Goal: Check status: Check status

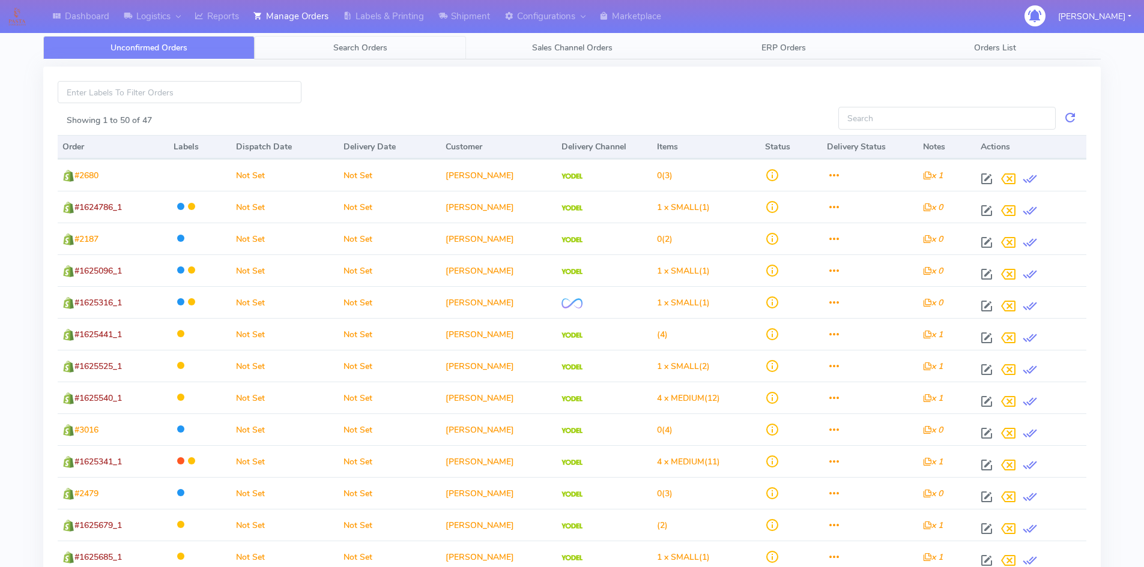
click at [356, 44] on span "Search Orders" at bounding box center [360, 47] width 54 height 11
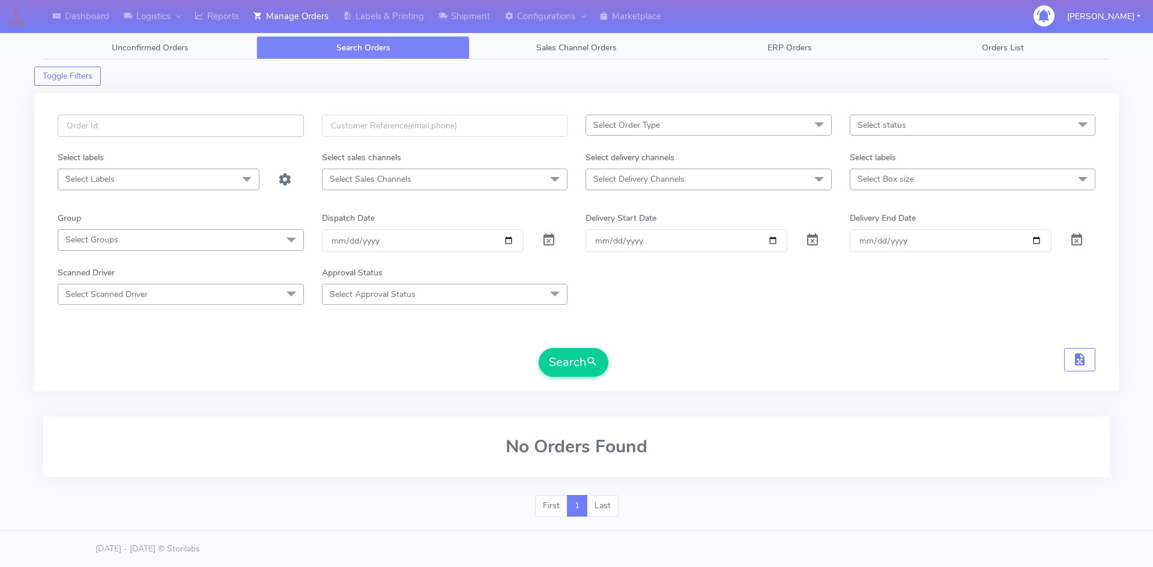
click at [181, 116] on input "text" at bounding box center [181, 126] width 246 height 22
paste input "1622159"
type input "1622159"
click at [553, 240] on span at bounding box center [549, 242] width 14 height 11
click at [584, 358] on button "Search" at bounding box center [574, 362] width 70 height 29
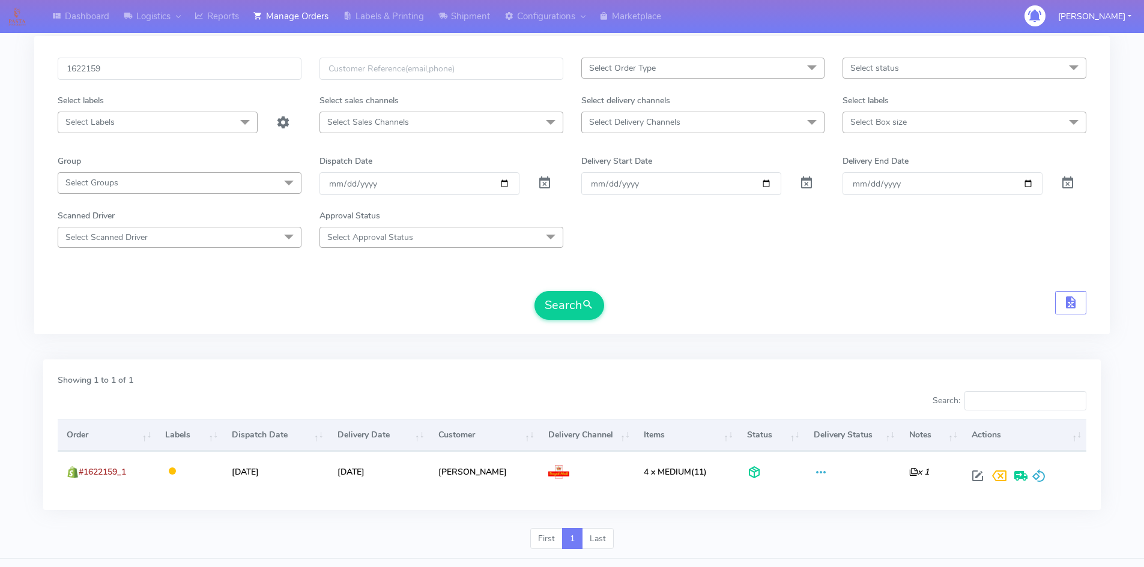
scroll to position [85, 0]
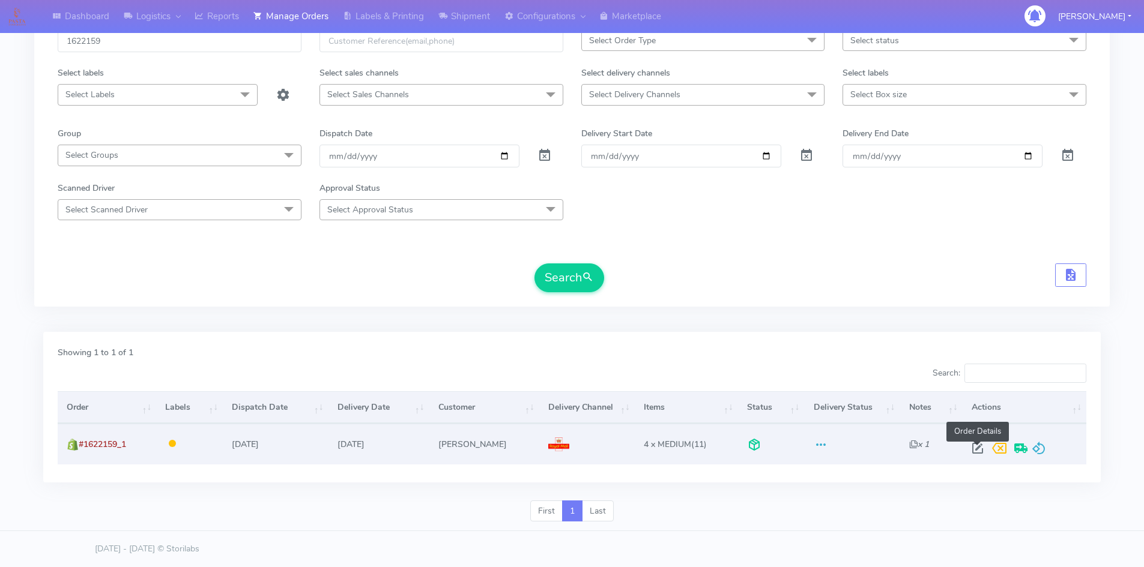
click at [979, 451] on span at bounding box center [978, 451] width 22 height 11
select select "3"
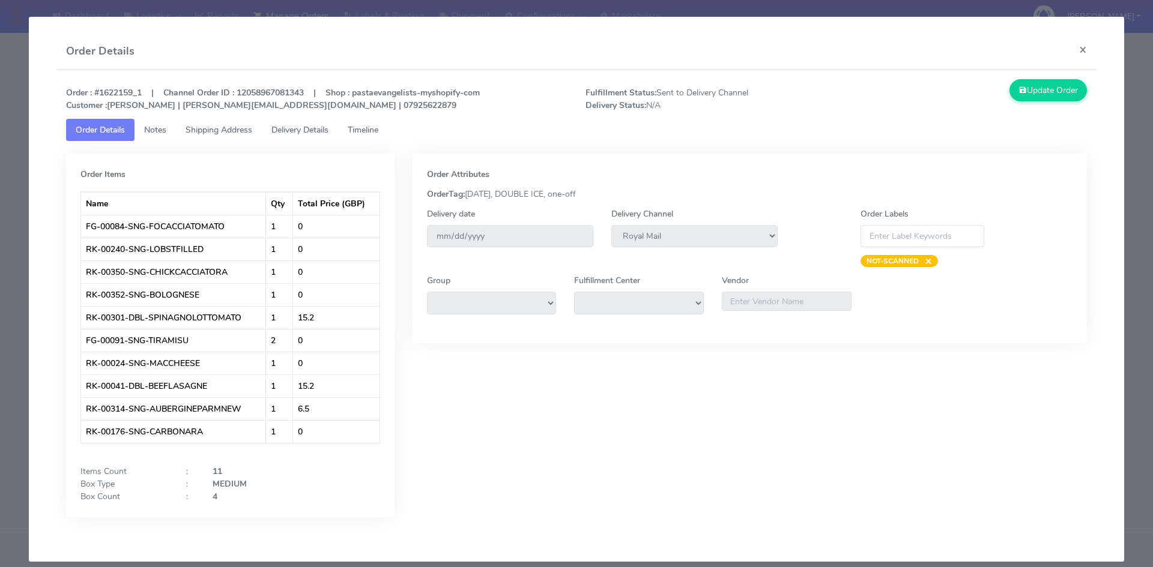
click at [292, 132] on span "Delivery Details" at bounding box center [299, 129] width 57 height 11
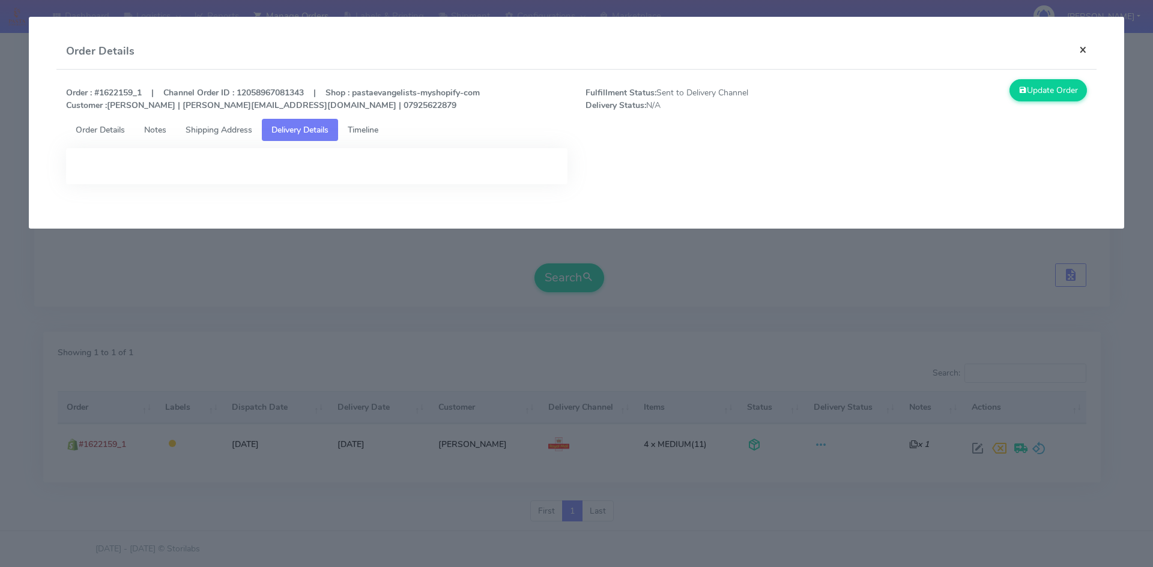
click at [991, 49] on button "×" at bounding box center [1083, 50] width 27 height 32
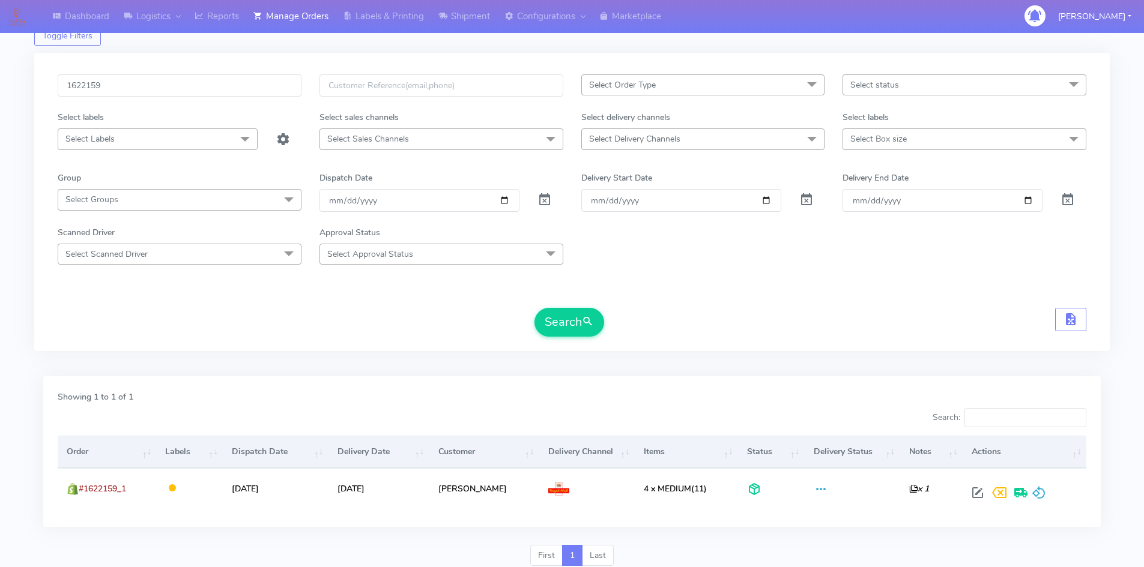
scroll to position [0, 0]
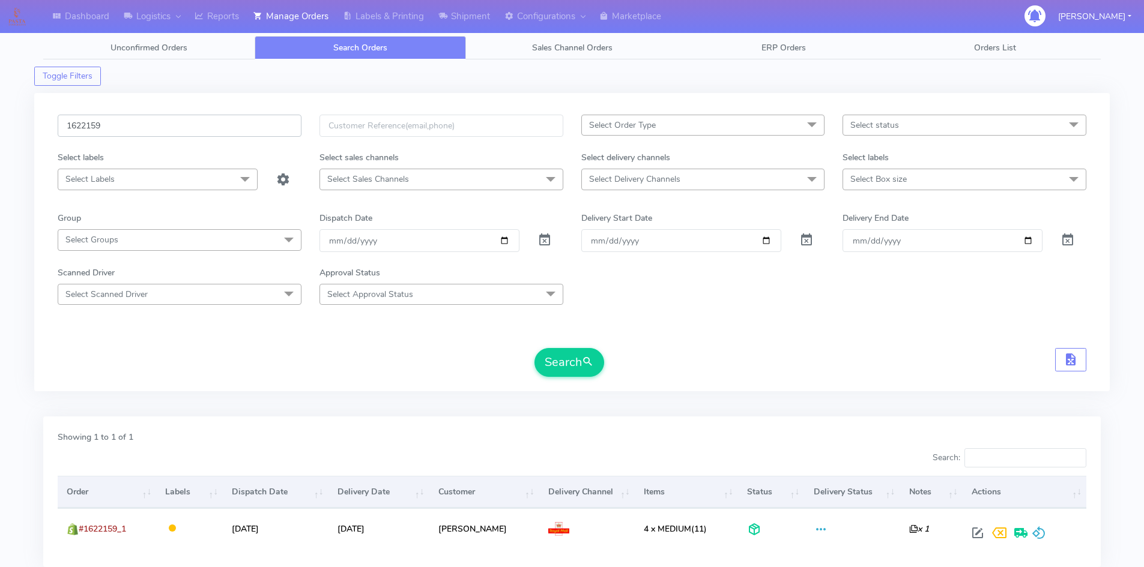
click at [0, 130] on html "Dashboard Logistics London Logistics Reports Manage Orders Labels & Printing Sh…" at bounding box center [572, 326] width 1144 height 652
paste input "19758"
click at [596, 362] on button "Search" at bounding box center [569, 362] width 70 height 29
drag, startPoint x: 127, startPoint y: 132, endPoint x: -9, endPoint y: 132, distance: 136.3
click at [0, 132] on html "Dashboard Logistics London Logistics Reports Manage Orders Labels & Printing Sh…" at bounding box center [572, 326] width 1144 height 652
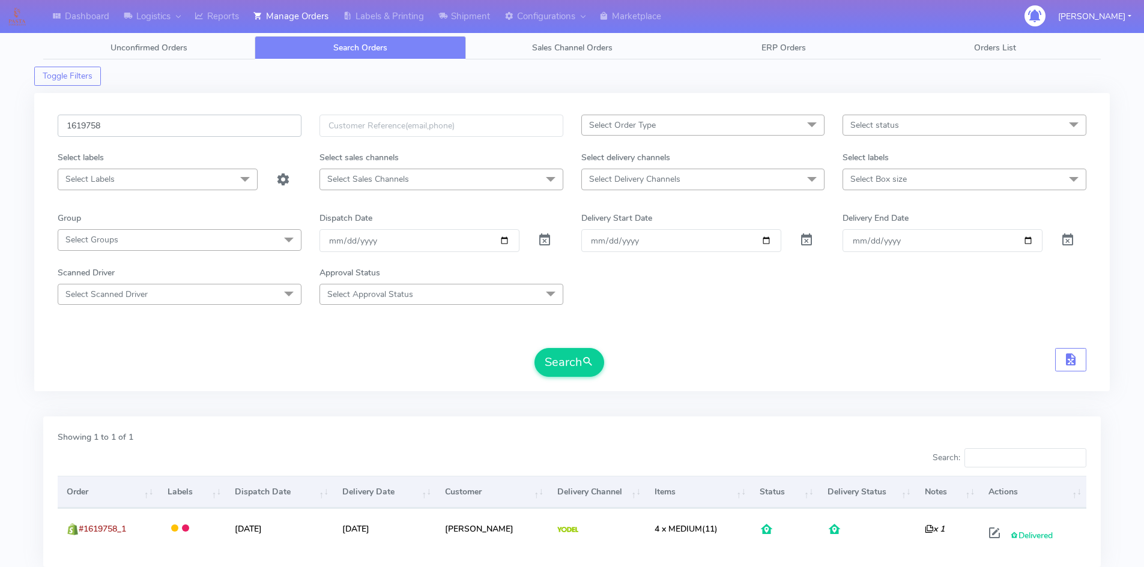
paste input "24830"
type input "1624830"
click at [585, 369] on span "submit" at bounding box center [588, 362] width 12 height 16
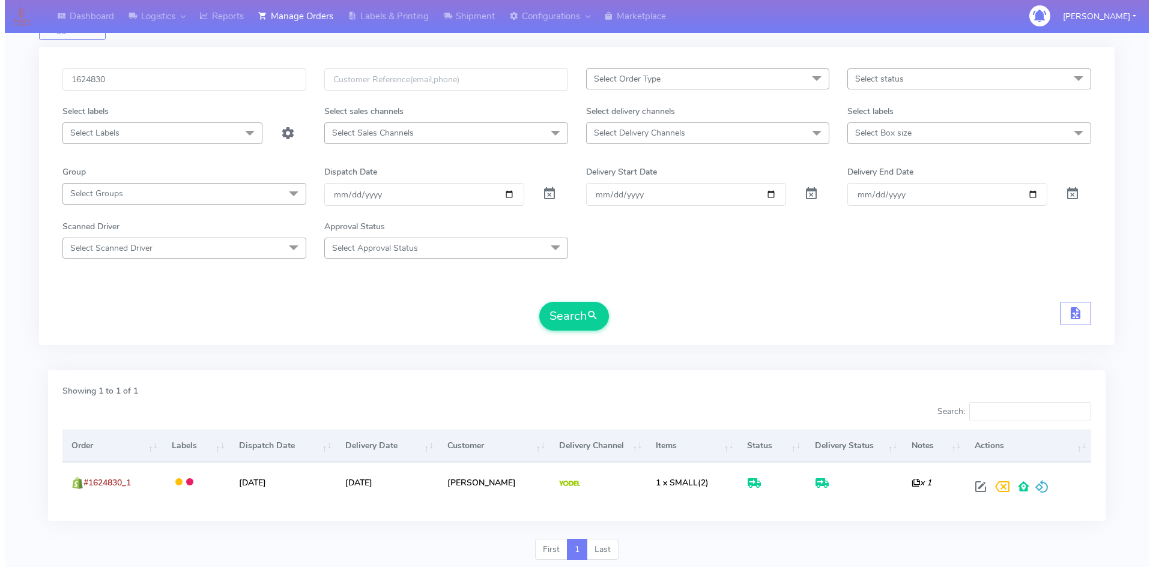
scroll to position [85, 0]
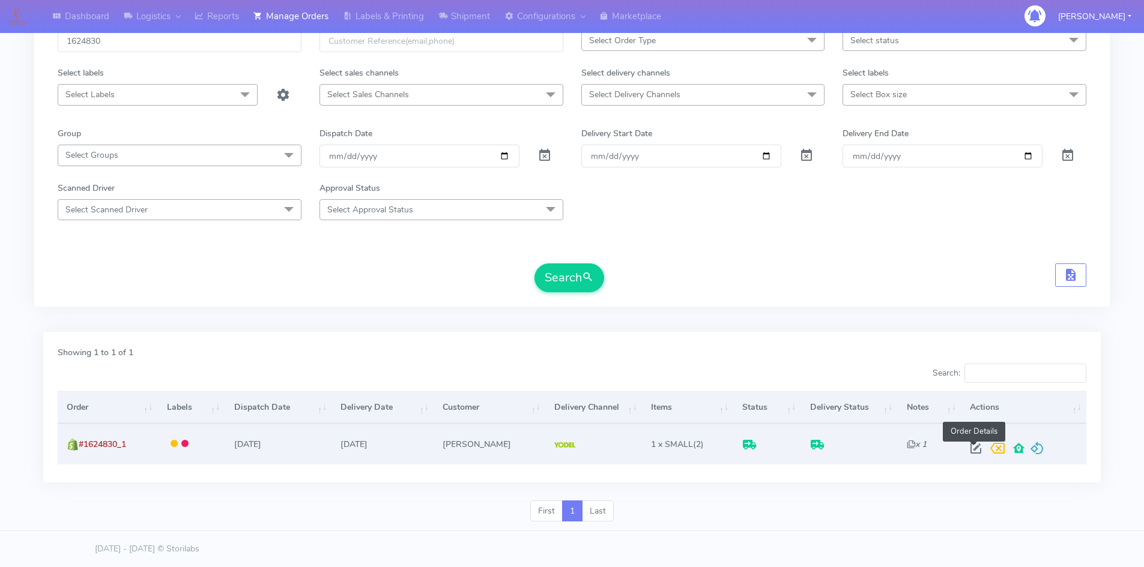
click at [973, 450] on span at bounding box center [976, 451] width 22 height 11
select select "5"
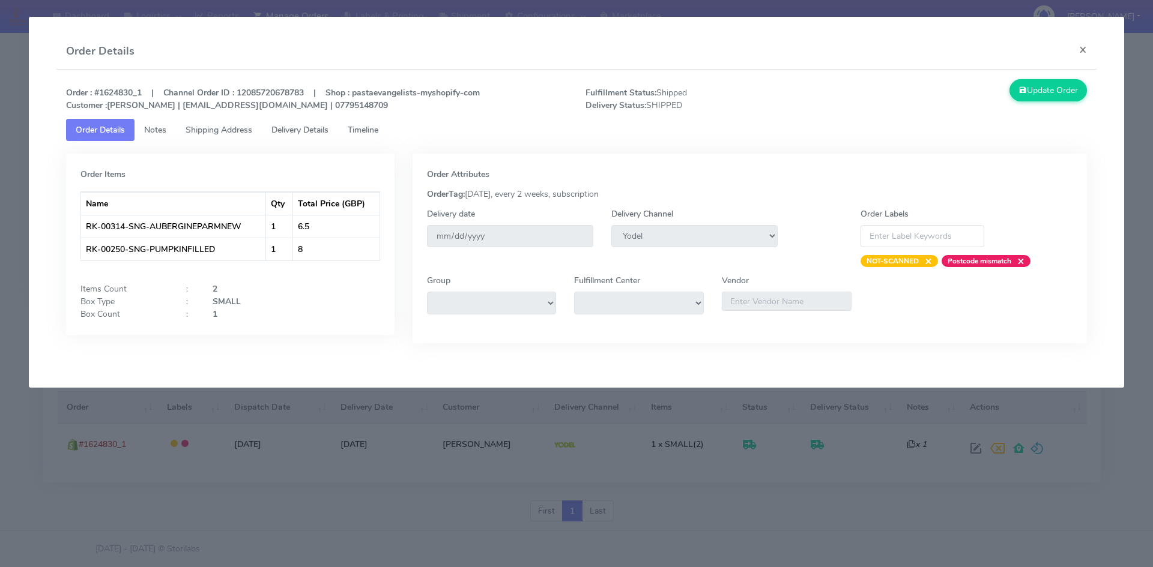
drag, startPoint x: 286, startPoint y: 130, endPoint x: 291, endPoint y: 138, distance: 10.0
click at [286, 130] on span "Delivery Details" at bounding box center [299, 129] width 57 height 11
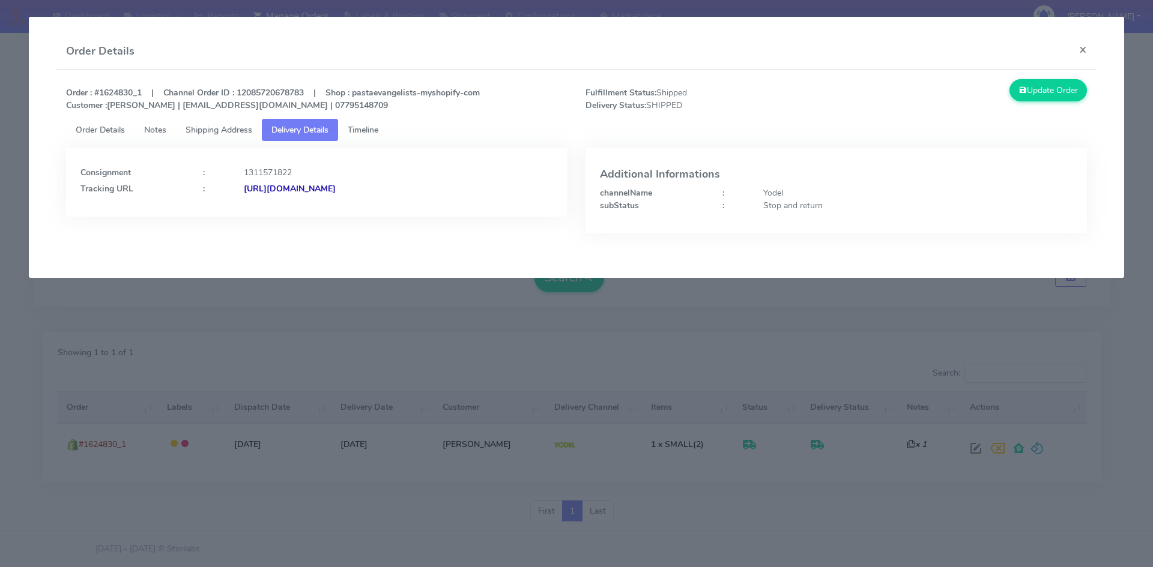
click at [336, 193] on strong "[URL][DOMAIN_NAME]" at bounding box center [290, 188] width 92 height 11
click at [310, 186] on strong "[URL][DOMAIN_NAME]" at bounding box center [290, 188] width 92 height 11
click at [991, 49] on button "×" at bounding box center [1083, 50] width 27 height 32
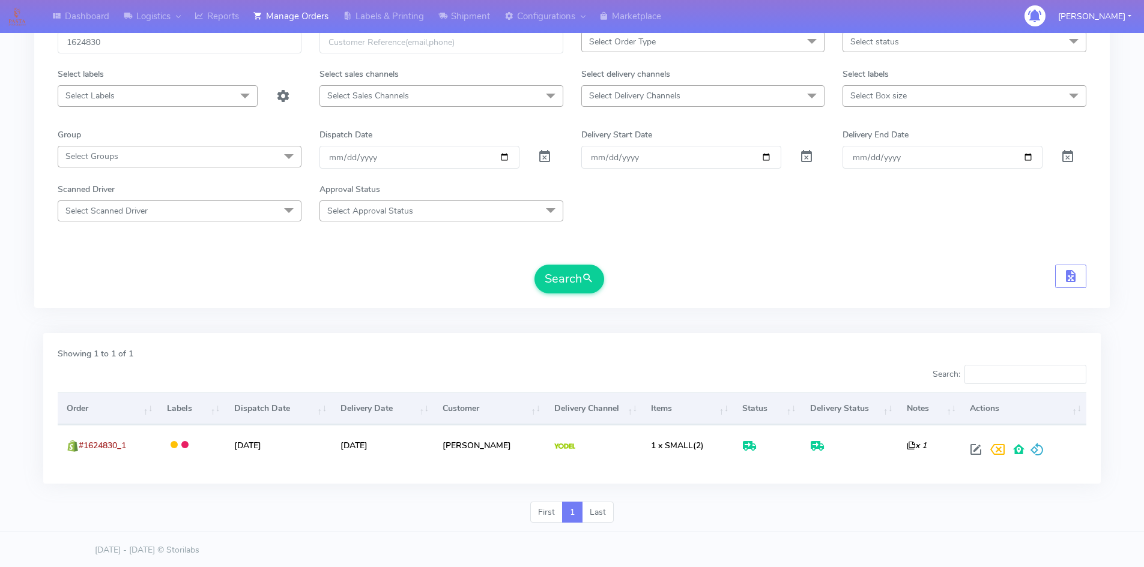
scroll to position [0, 0]
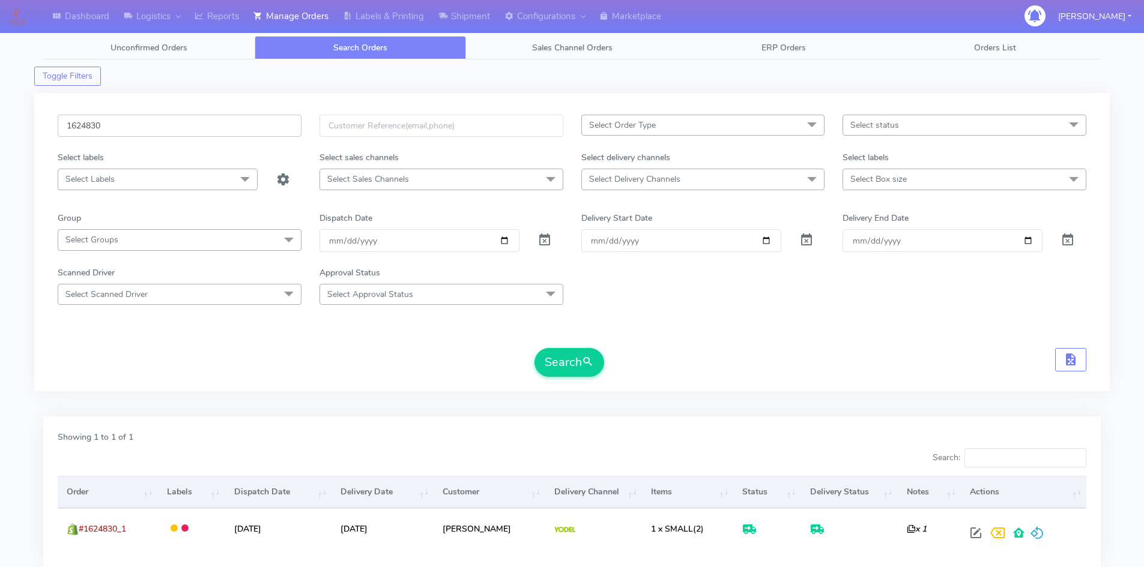
drag, startPoint x: 117, startPoint y: 121, endPoint x: 172, endPoint y: 205, distance: 100.3
click at [52, 127] on div "1624830" at bounding box center [180, 133] width 262 height 37
paste input "5509"
type input "1625509"
click at [592, 376] on button "Search" at bounding box center [569, 362] width 70 height 29
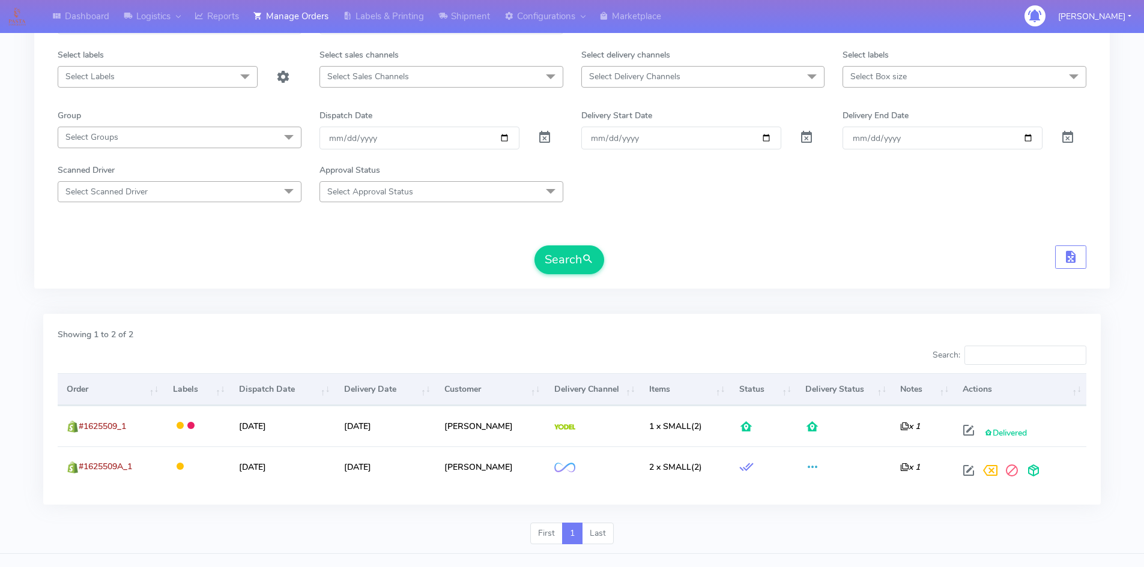
scroll to position [126, 0]
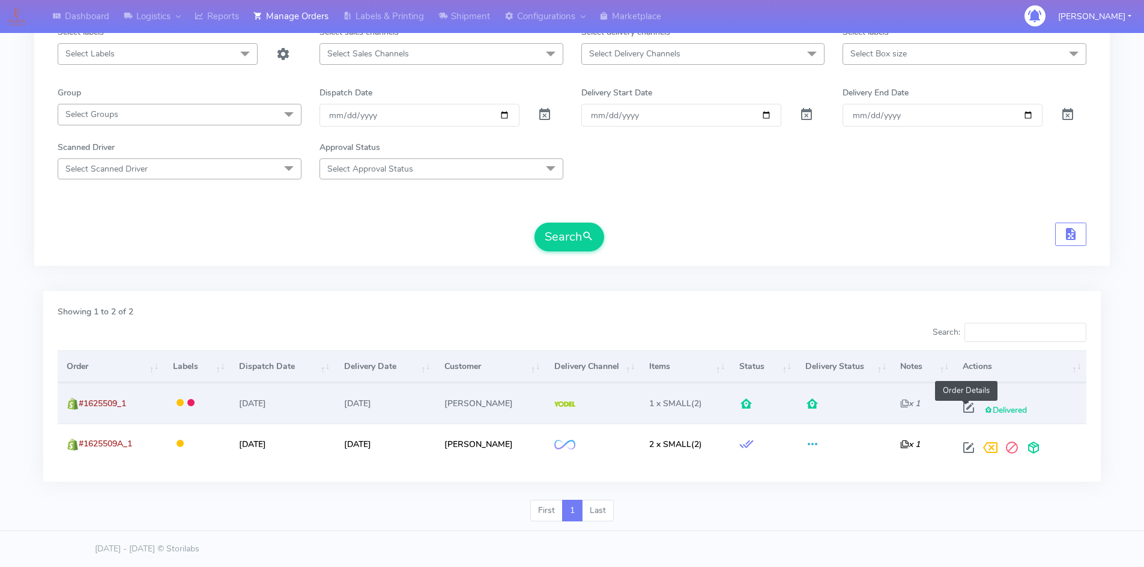
click at [966, 411] on span at bounding box center [969, 410] width 22 height 11
select select "5"
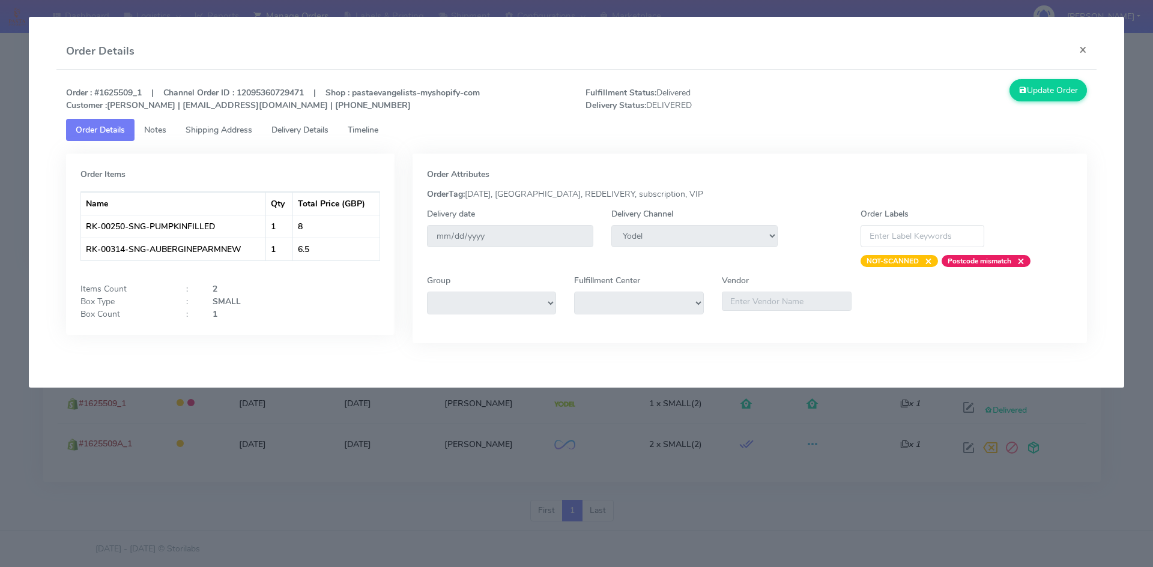
click at [290, 126] on span "Delivery Details" at bounding box center [299, 129] width 57 height 11
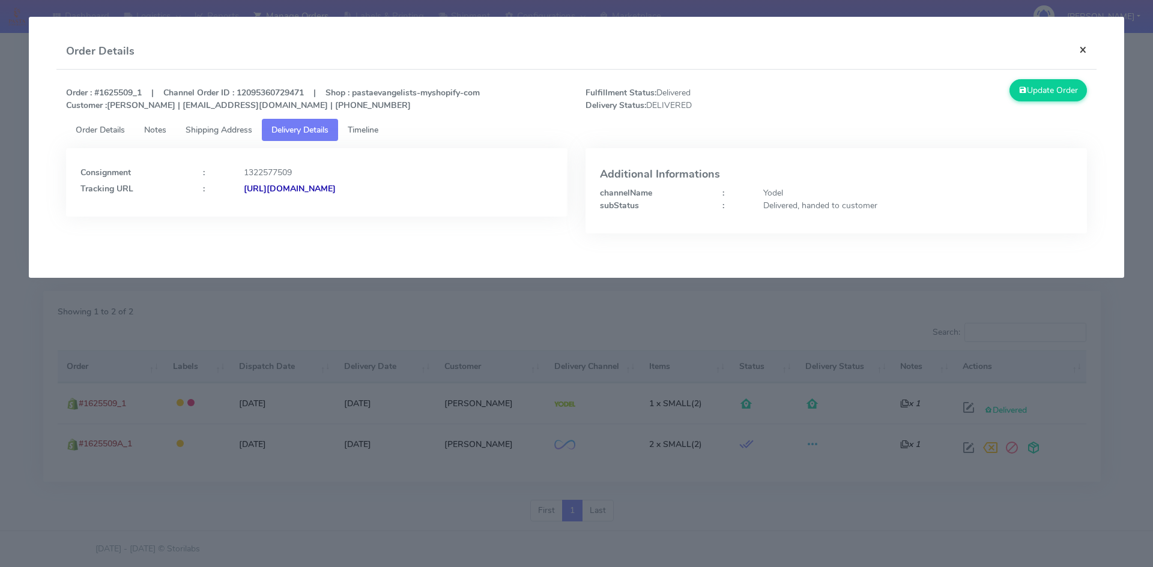
click at [991, 49] on button "×" at bounding box center [1083, 50] width 27 height 32
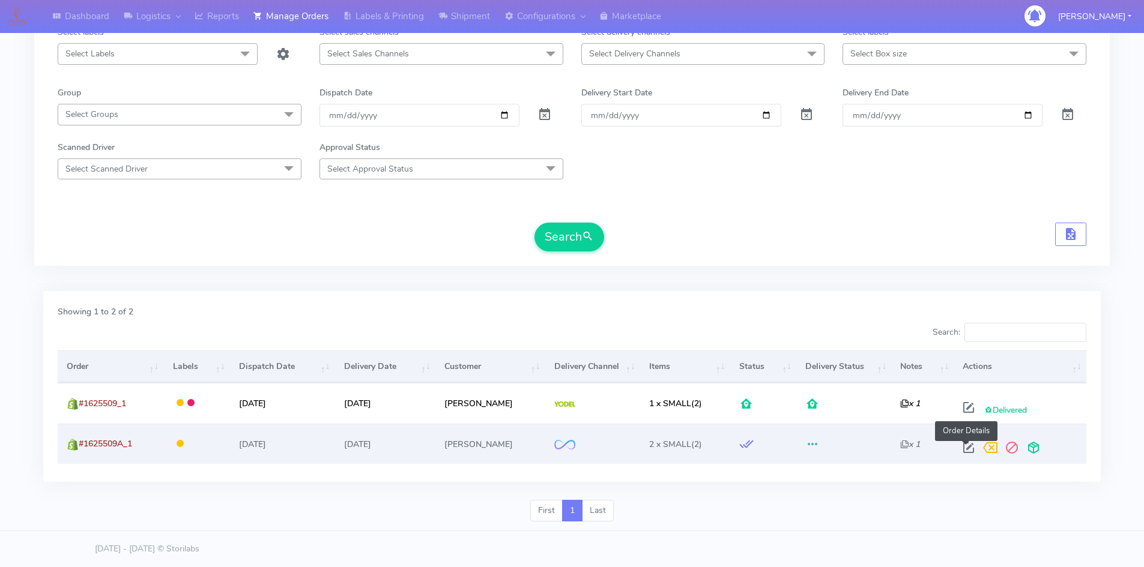
click at [961, 447] on span at bounding box center [969, 450] width 22 height 11
select select "2"
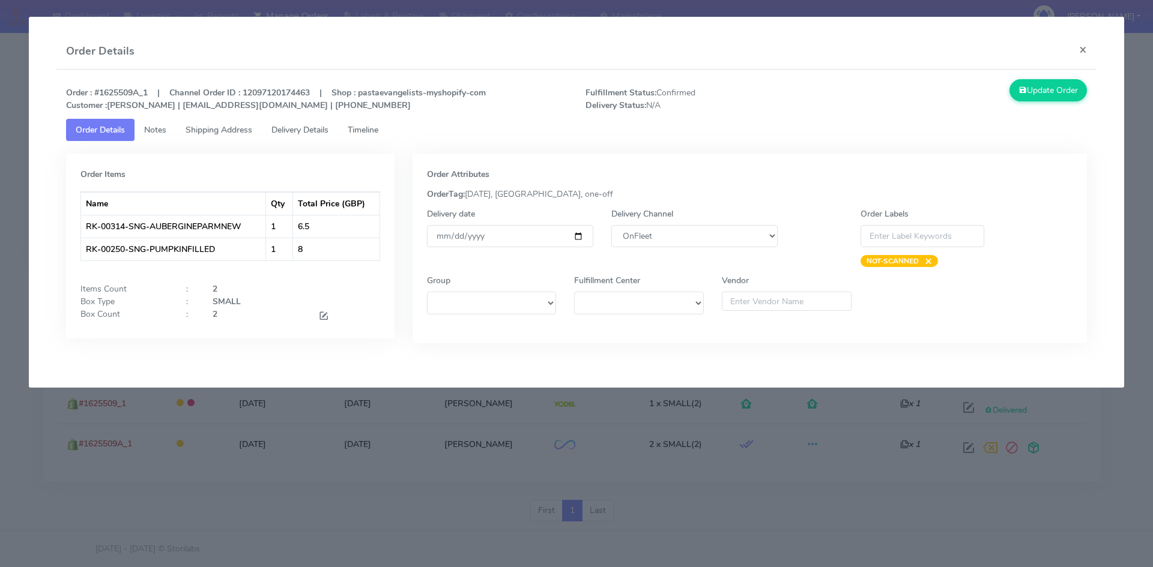
click at [301, 129] on span "Delivery Details" at bounding box center [299, 129] width 57 height 11
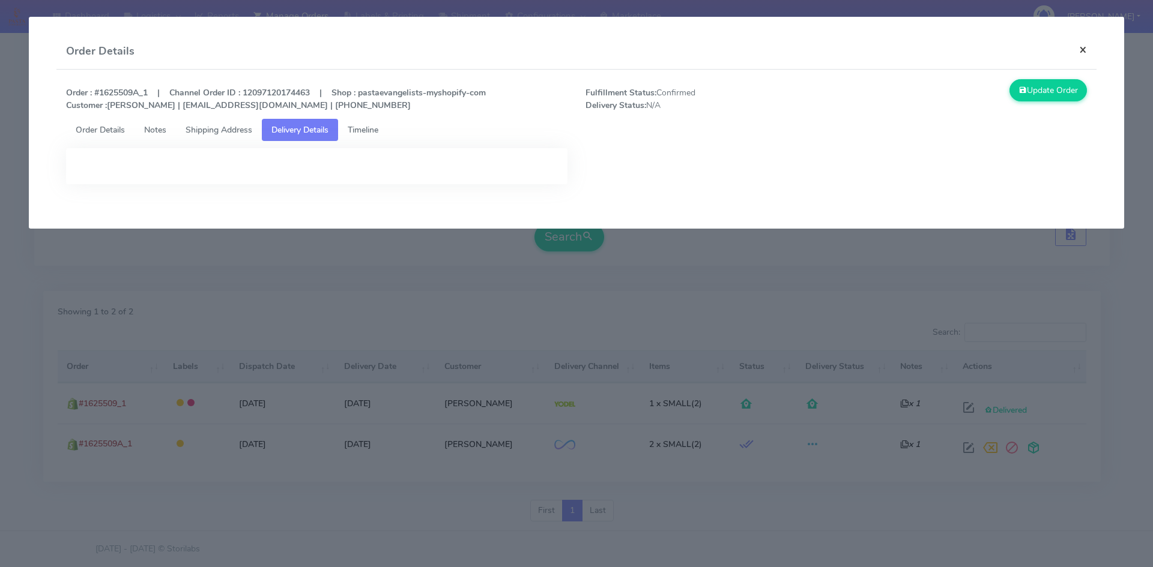
click at [991, 51] on button "×" at bounding box center [1083, 50] width 27 height 32
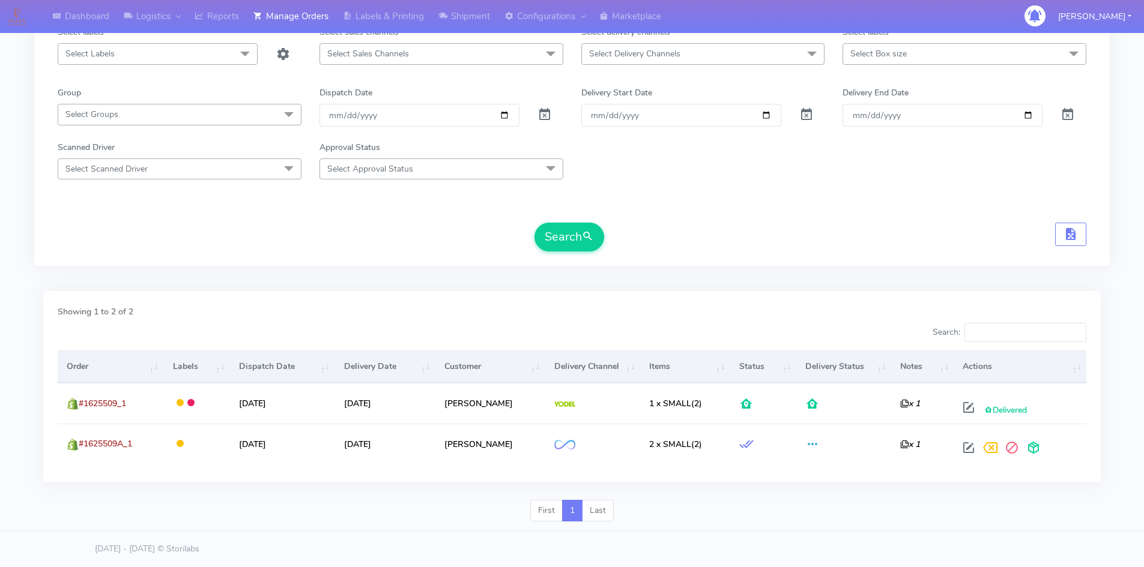
click at [211, 53] on span "Select Labels" at bounding box center [158, 53] width 200 height 21
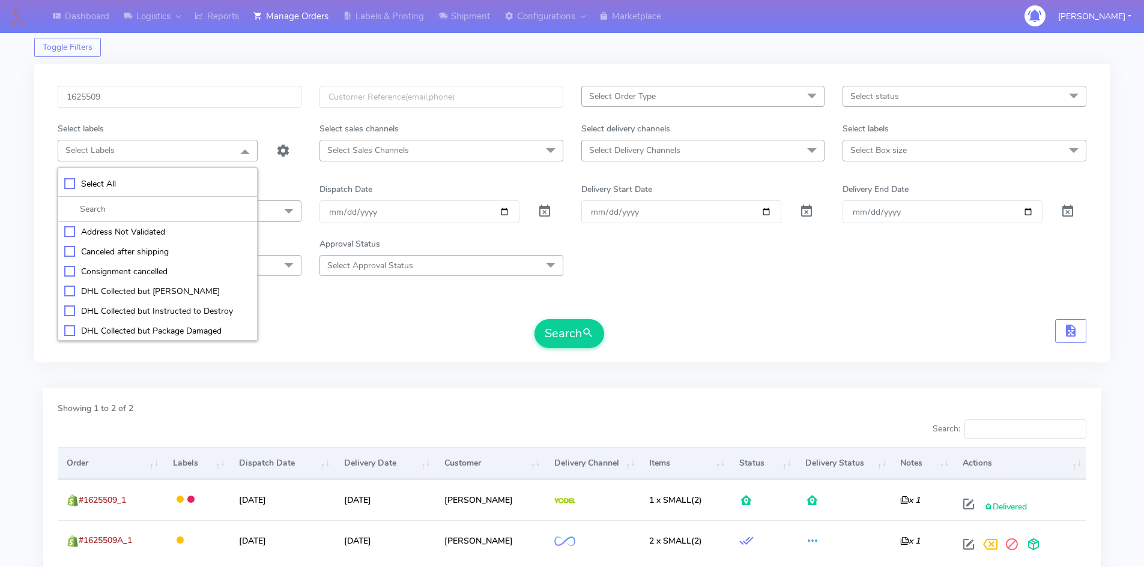
scroll to position [0, 0]
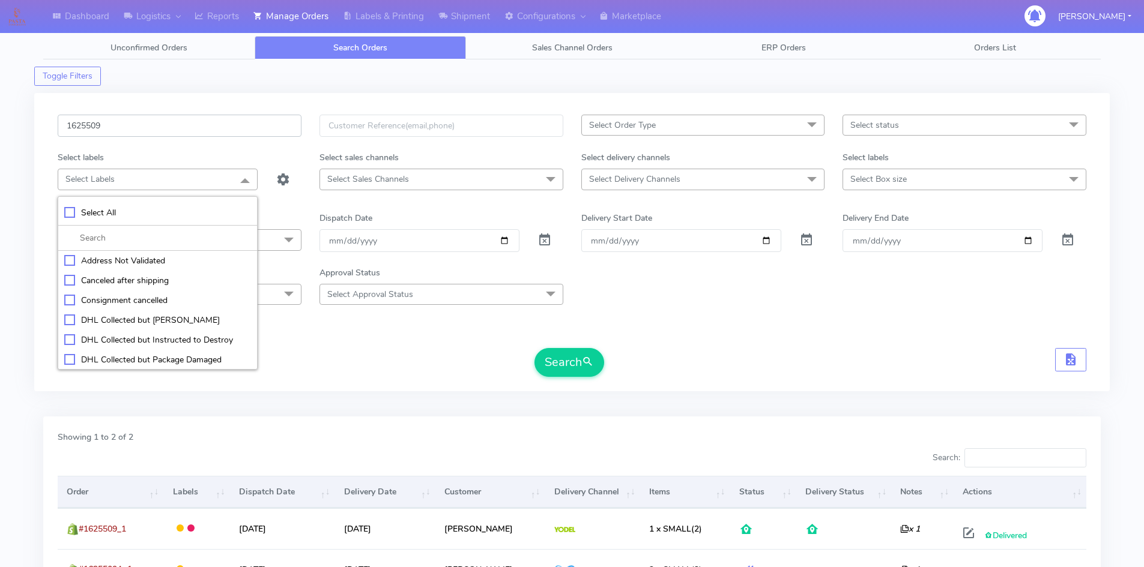
drag, startPoint x: 145, startPoint y: 129, endPoint x: -1, endPoint y: 133, distance: 146.0
click at [0, 133] on html "Dashboard Logistics London Logistics Reports Manage Orders Labels & Printing Sh…" at bounding box center [572, 346] width 1144 height 693
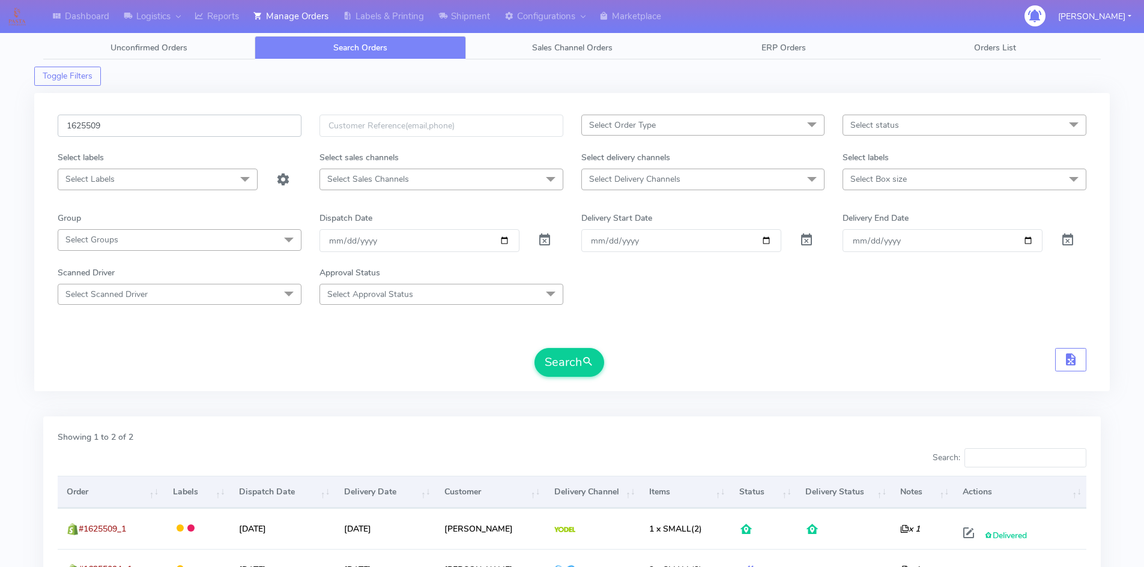
paste input "18083"
type input "1618083"
click at [577, 365] on button "Search" at bounding box center [569, 362] width 70 height 29
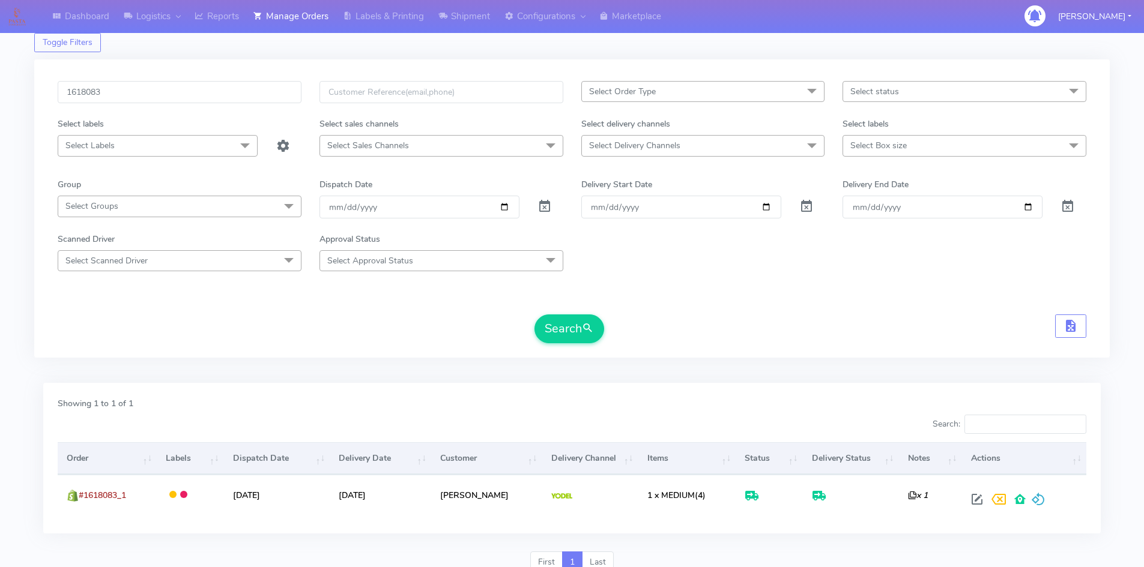
scroll to position [85, 0]
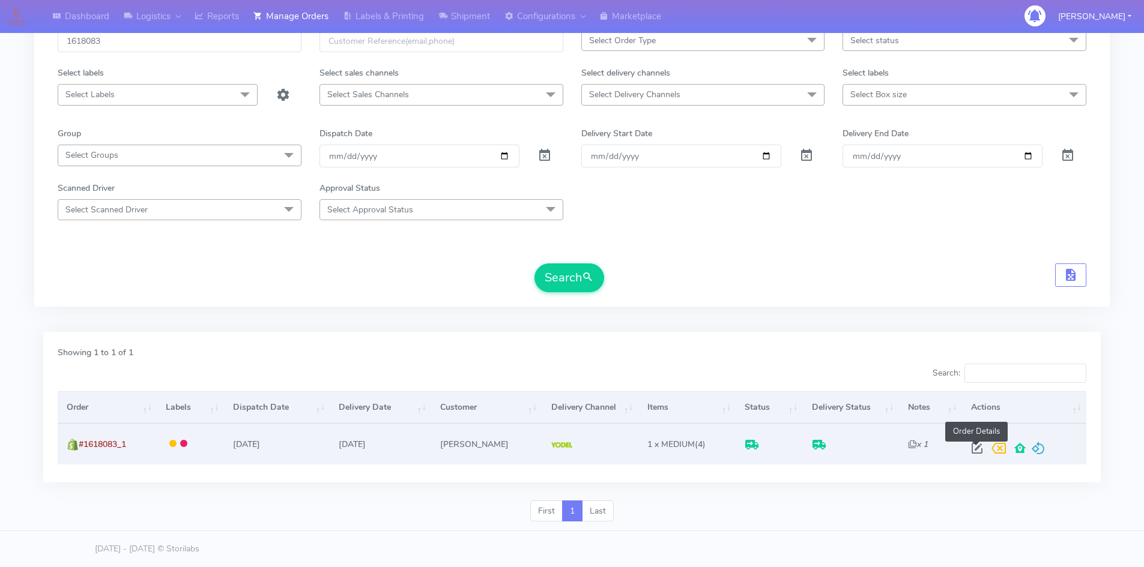
click at [970, 452] on span at bounding box center [977, 451] width 22 height 11
select select "5"
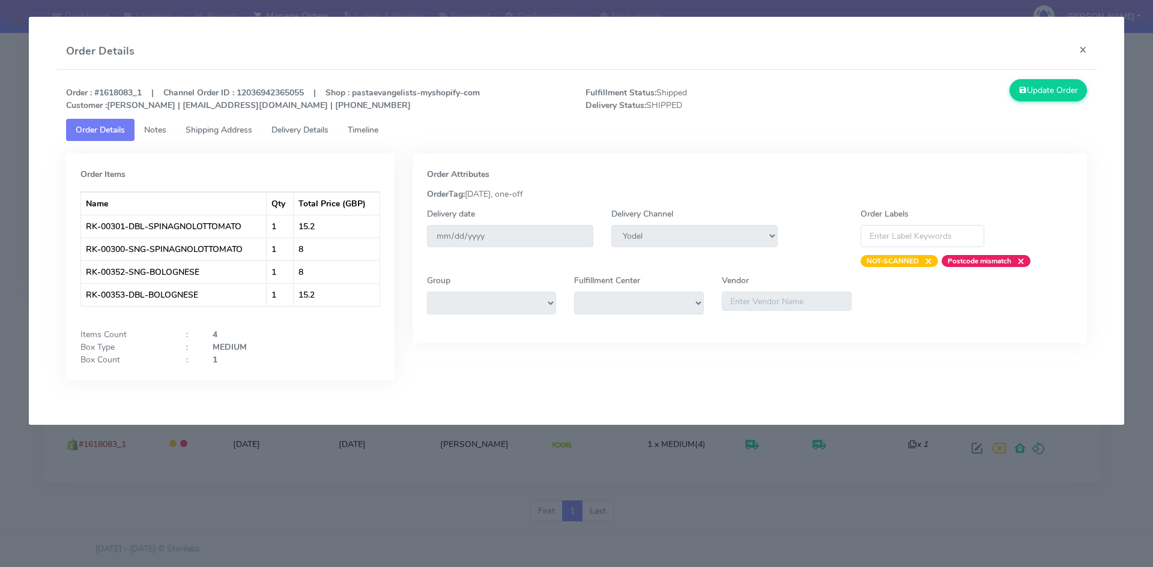
click at [294, 128] on span "Delivery Details" at bounding box center [299, 129] width 57 height 11
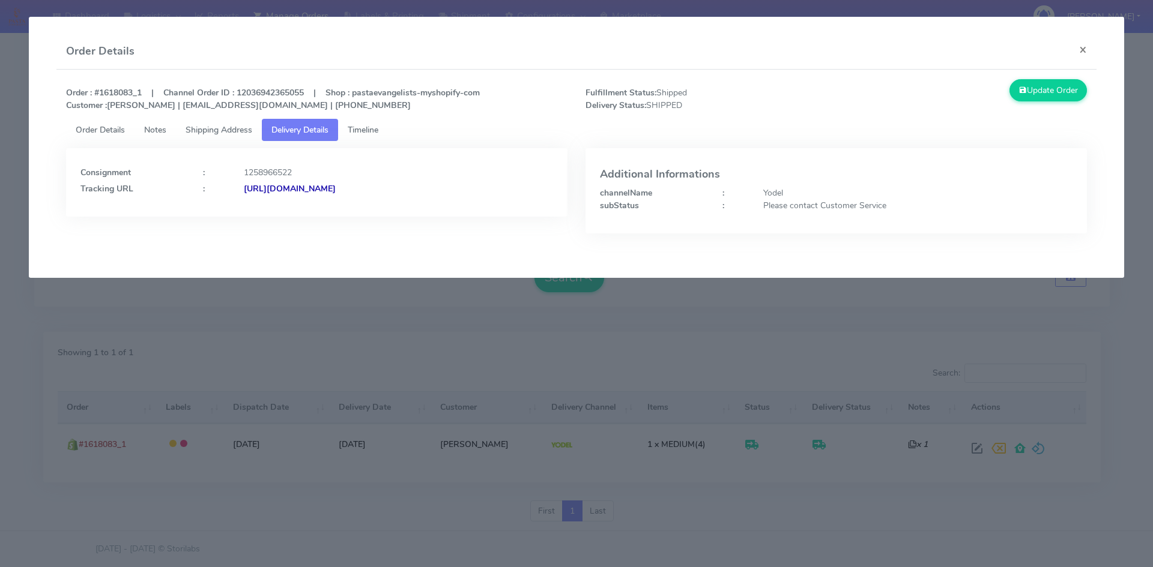
click at [336, 186] on strong "[URL][DOMAIN_NAME]" at bounding box center [290, 188] width 92 height 11
drag, startPoint x: 1083, startPoint y: 47, endPoint x: 957, endPoint y: 73, distance: 129.4
click at [991, 47] on button "×" at bounding box center [1083, 50] width 27 height 32
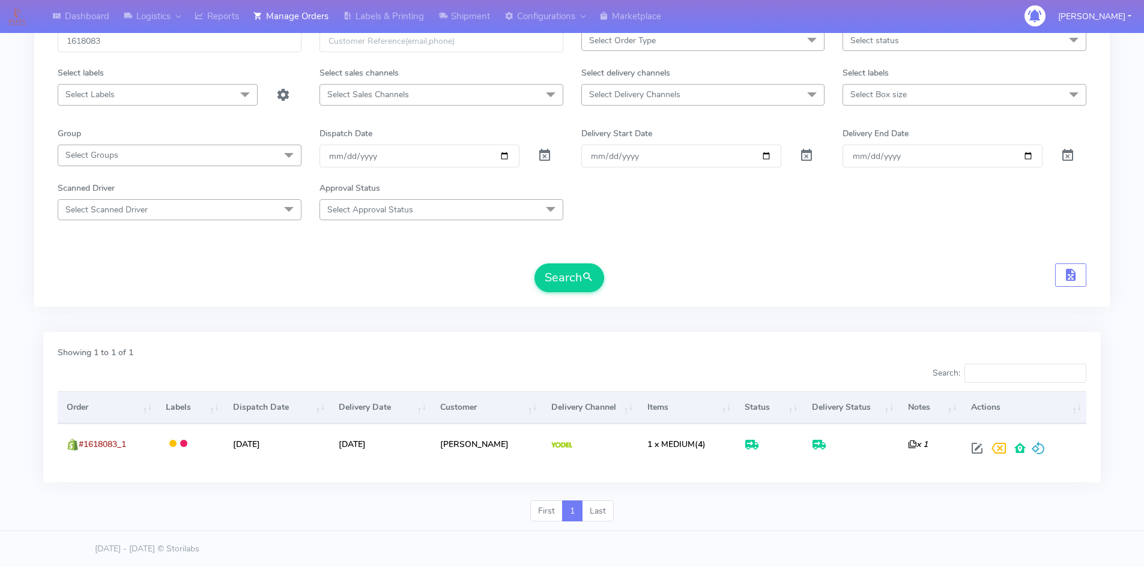
scroll to position [0, 0]
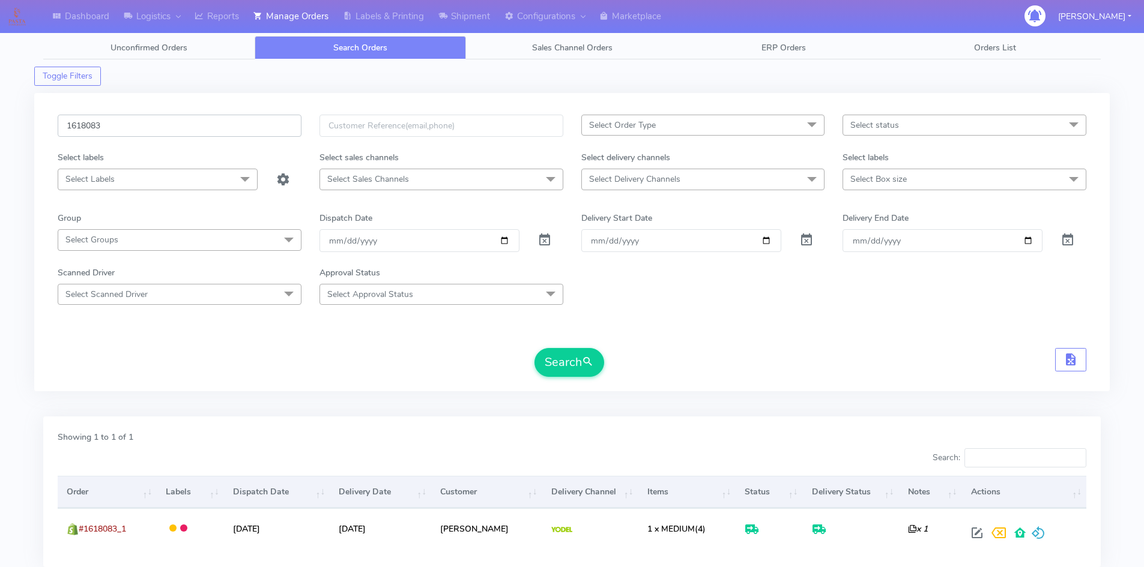
drag, startPoint x: 39, startPoint y: 130, endPoint x: 16, endPoint y: 130, distance: 22.8
click at [16, 130] on div "Dashboard Logistics London Logistics Reports Manage Orders Labels & Printing Sh…" at bounding box center [572, 319] width 1144 height 595
paste input "25509"
click at [567, 363] on button "Search" at bounding box center [569, 362] width 70 height 29
drag, startPoint x: 150, startPoint y: 126, endPoint x: -8, endPoint y: 140, distance: 159.2
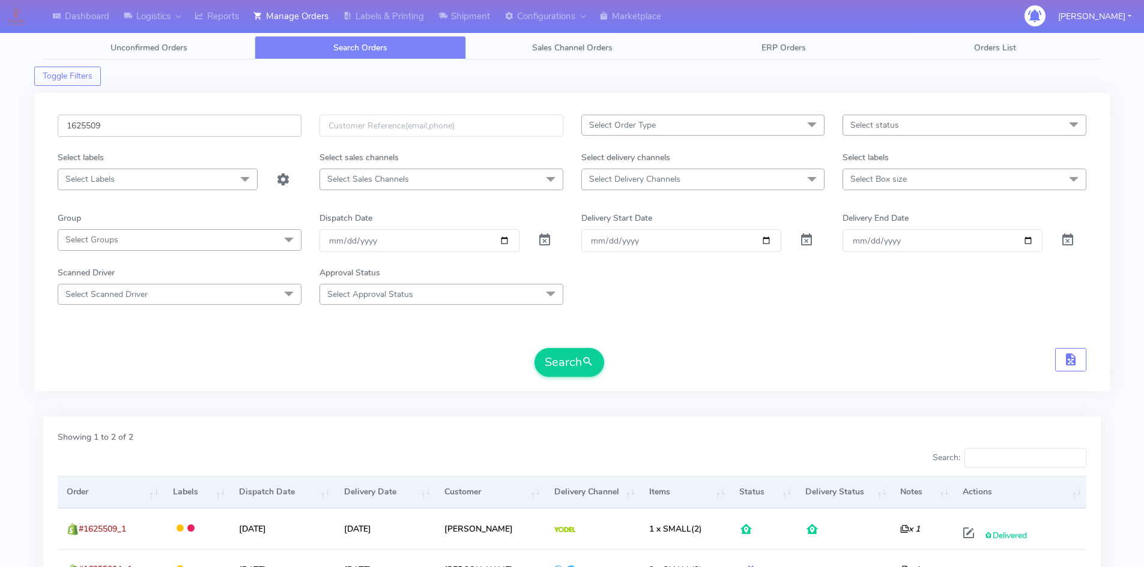
click at [0, 140] on html "Dashboard Logistics London Logistics Reports Manage Orders Labels & Printing Sh…" at bounding box center [572, 346] width 1144 height 693
paste input "4967"
type input "1624967"
click at [586, 371] on button "Search" at bounding box center [569, 362] width 70 height 29
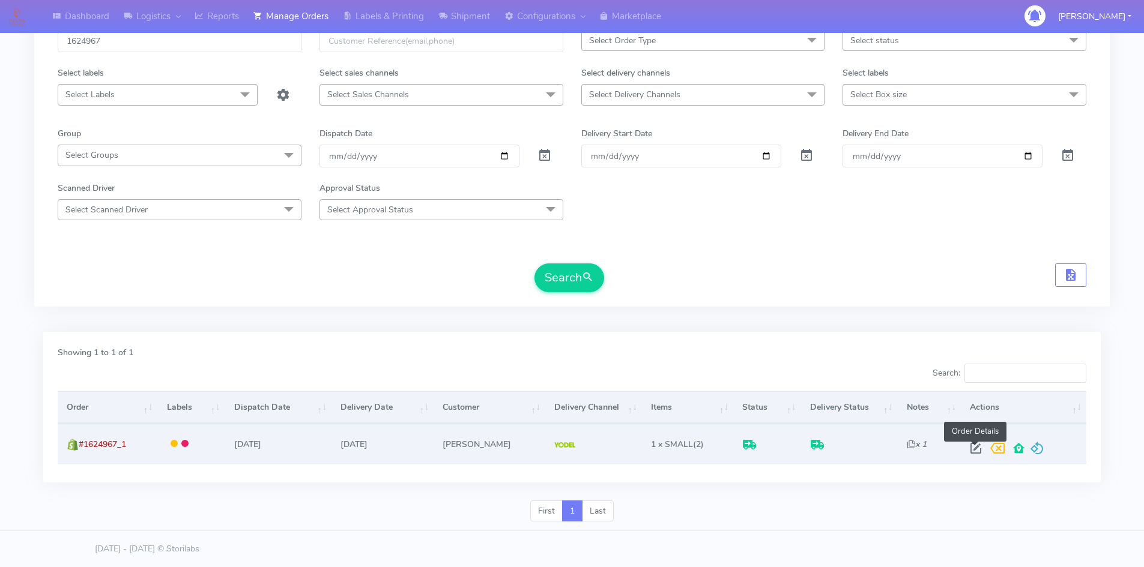
click at [976, 450] on span at bounding box center [976, 451] width 22 height 11
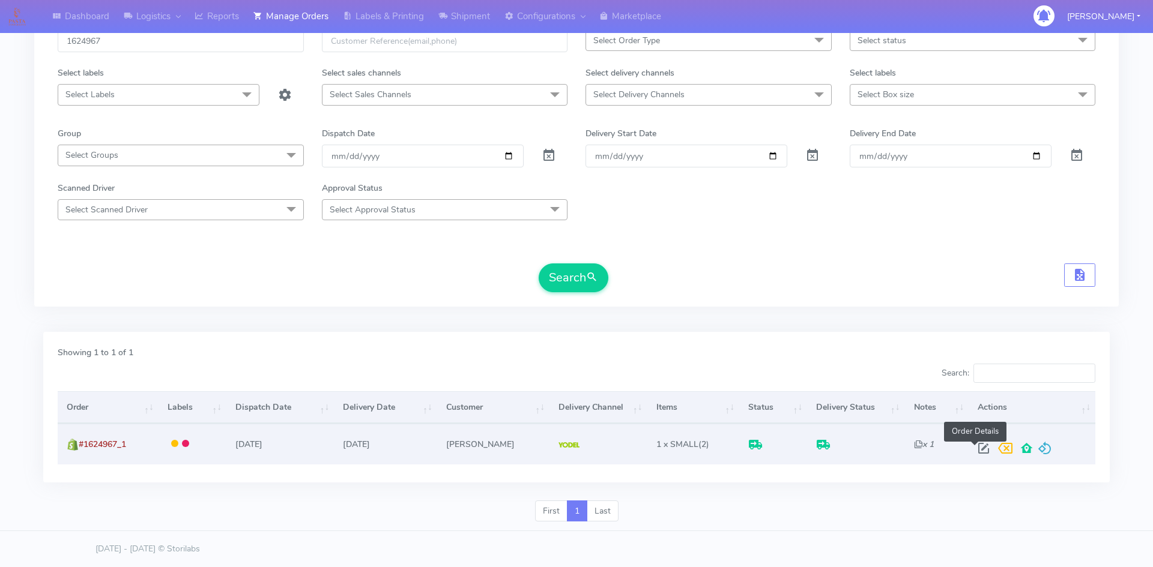
select select "5"
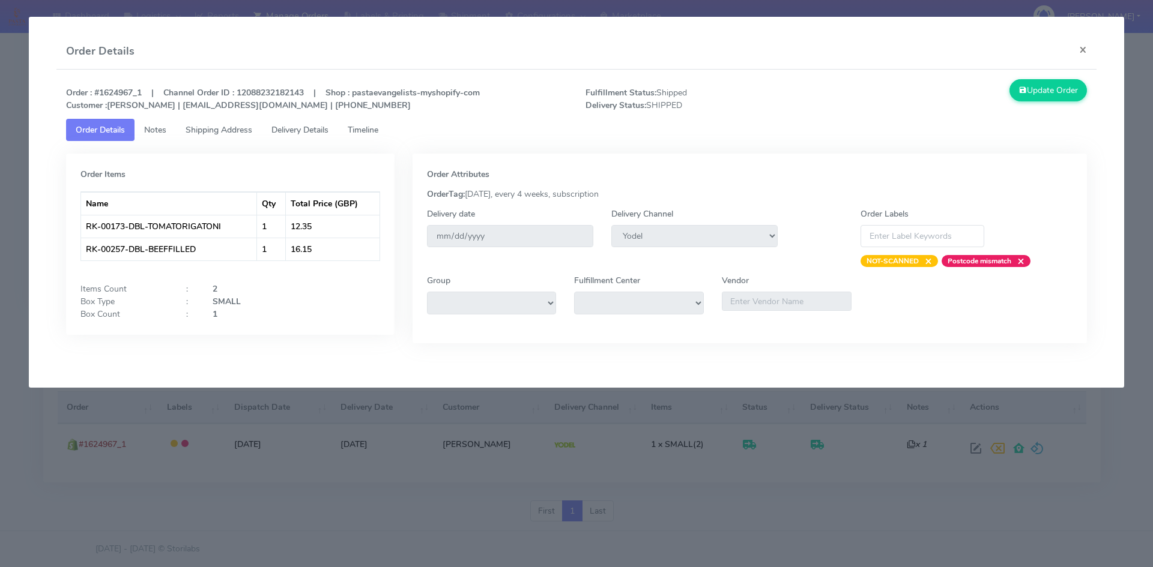
click at [290, 132] on span "Delivery Details" at bounding box center [299, 129] width 57 height 11
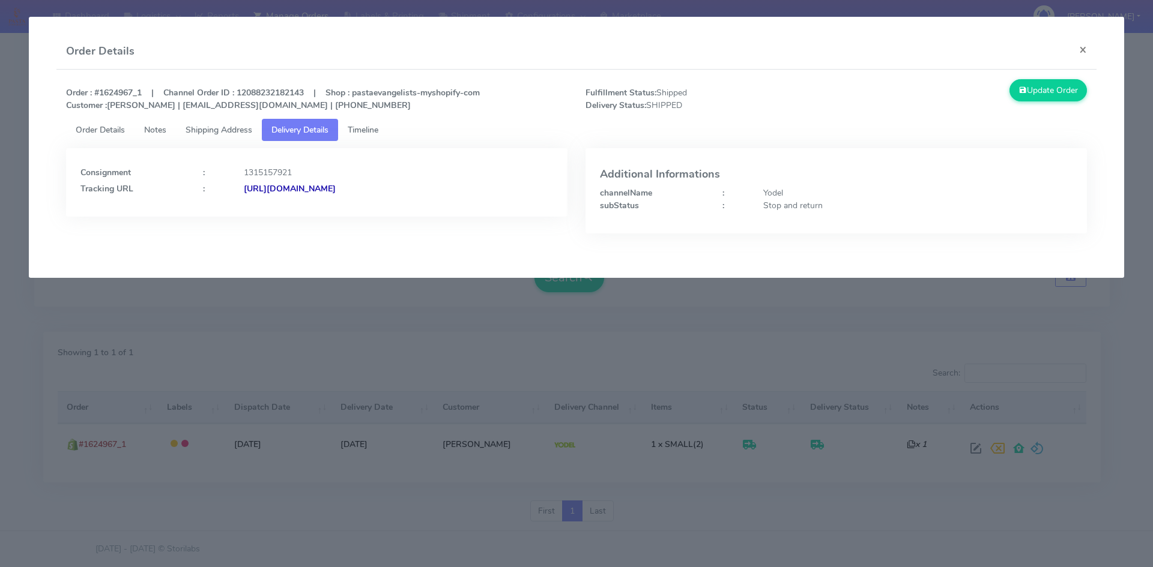
click at [336, 187] on strong "[URL][DOMAIN_NAME]" at bounding box center [290, 188] width 92 height 11
click at [336, 190] on strong "[URL][DOMAIN_NAME]" at bounding box center [290, 188] width 92 height 11
click at [381, 52] on div "Order Details ×" at bounding box center [576, 52] width 1041 height 36
click at [991, 50] on button "×" at bounding box center [1083, 50] width 27 height 32
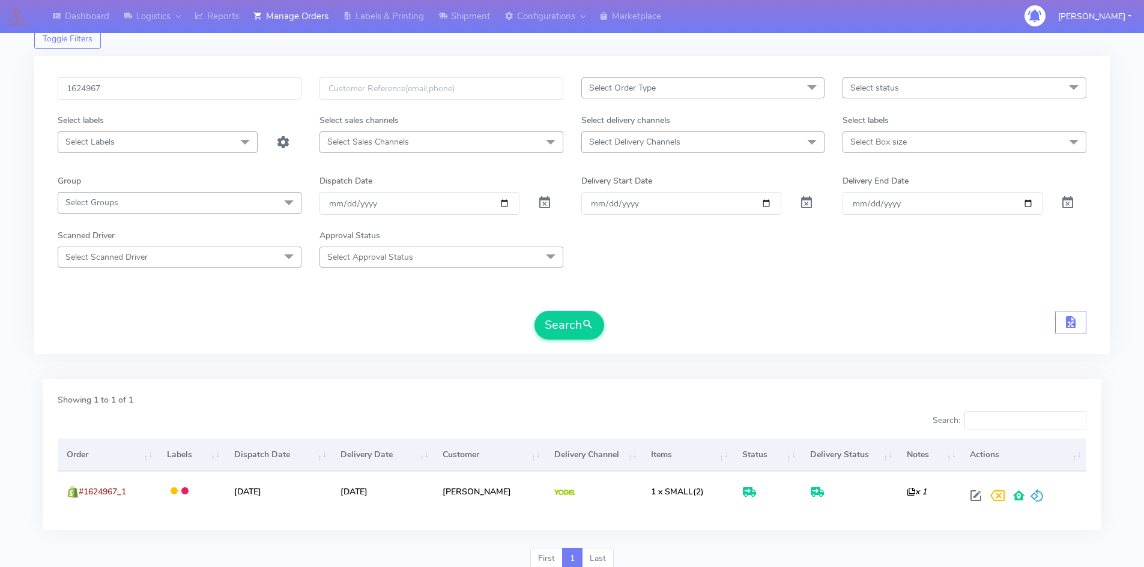
scroll to position [0, 0]
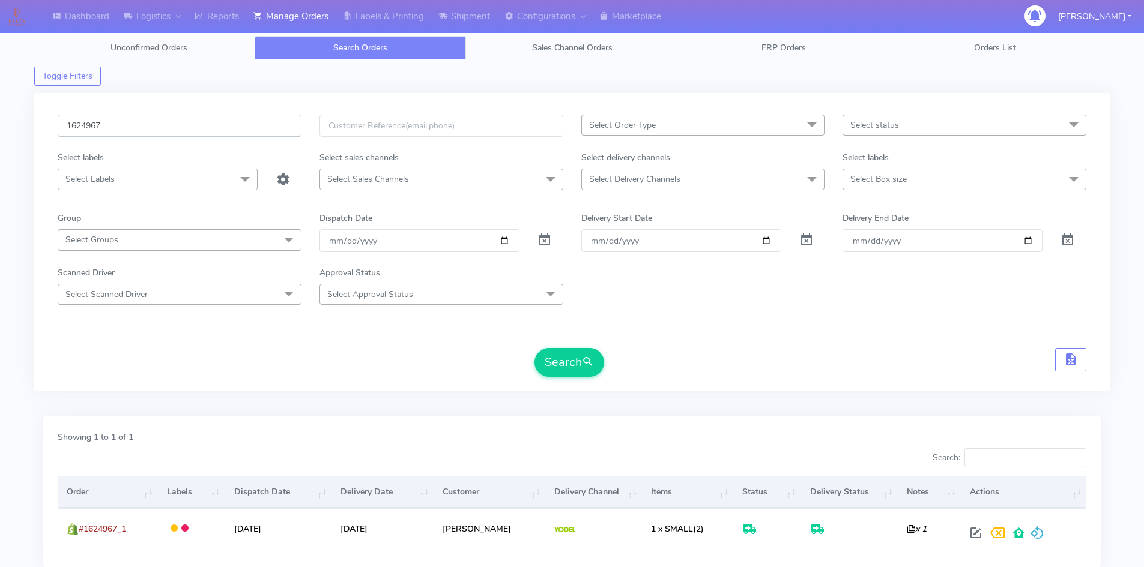
drag, startPoint x: 105, startPoint y: 121, endPoint x: 10, endPoint y: 125, distance: 95.6
click at [10, 124] on div "Dashboard Logistics London Logistics Reports Manage Orders Labels & Printing Sh…" at bounding box center [572, 319] width 1144 height 595
paste input "19644"
type input "1619644"
click at [587, 363] on span "submit" at bounding box center [588, 362] width 12 height 16
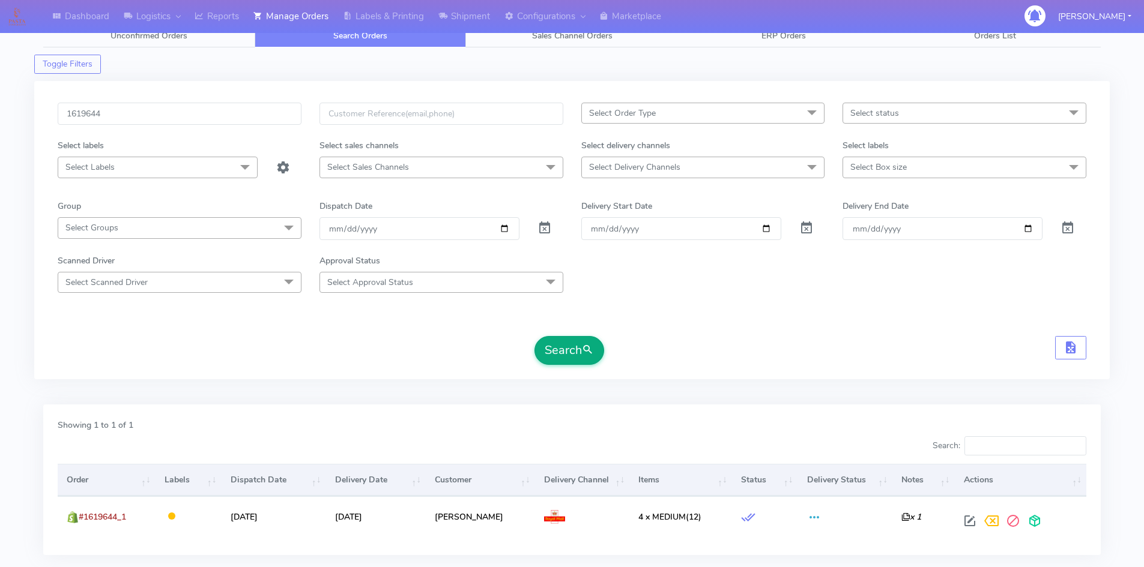
scroll to position [85, 0]
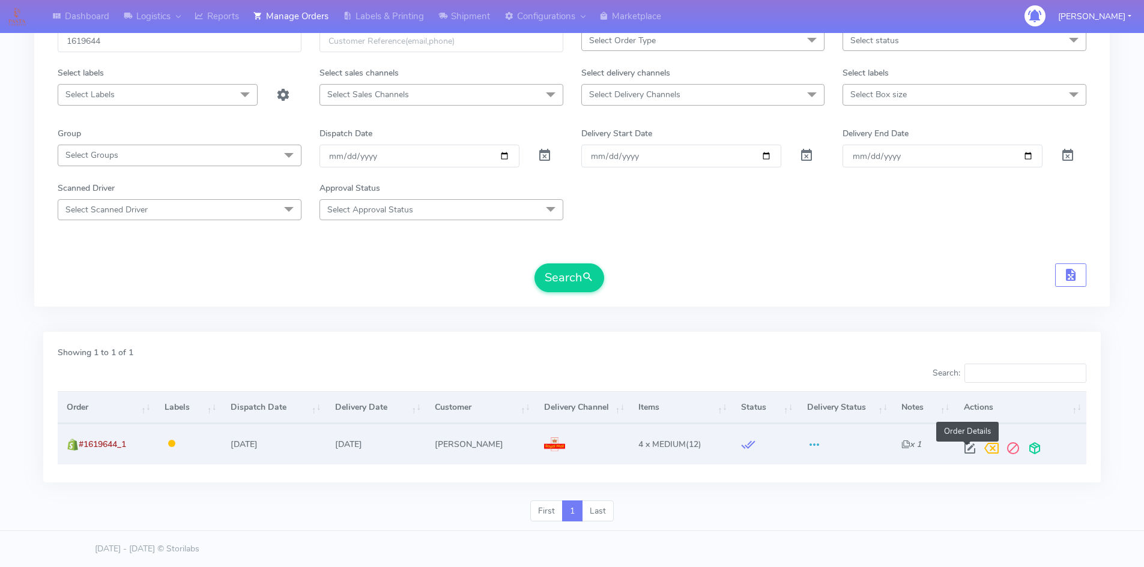
click at [969, 449] on span at bounding box center [970, 451] width 22 height 11
select select "3"
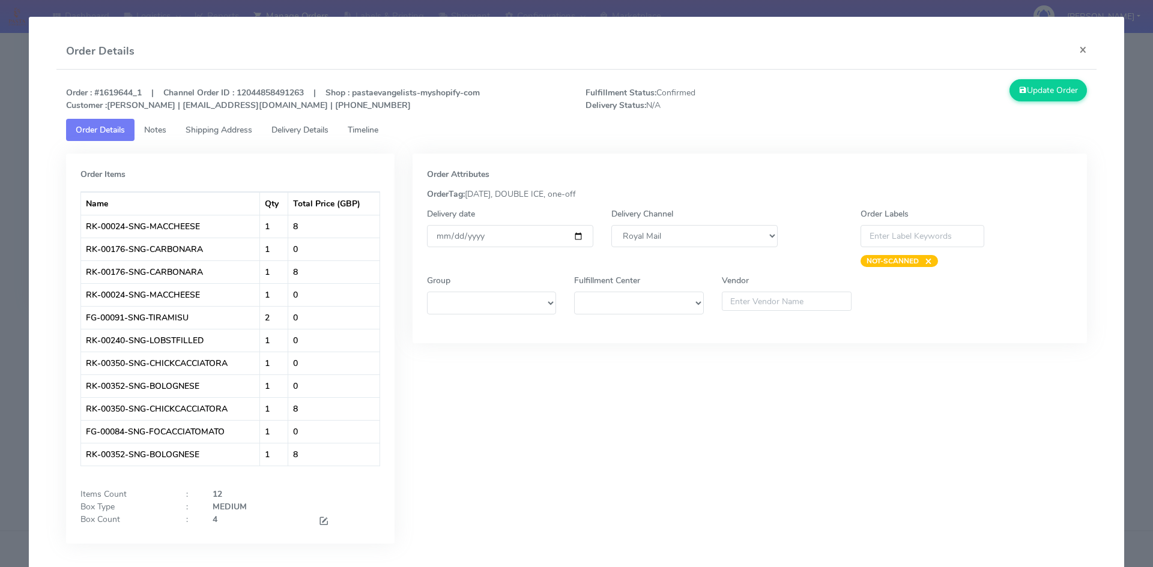
click at [294, 128] on span "Delivery Details" at bounding box center [299, 129] width 57 height 11
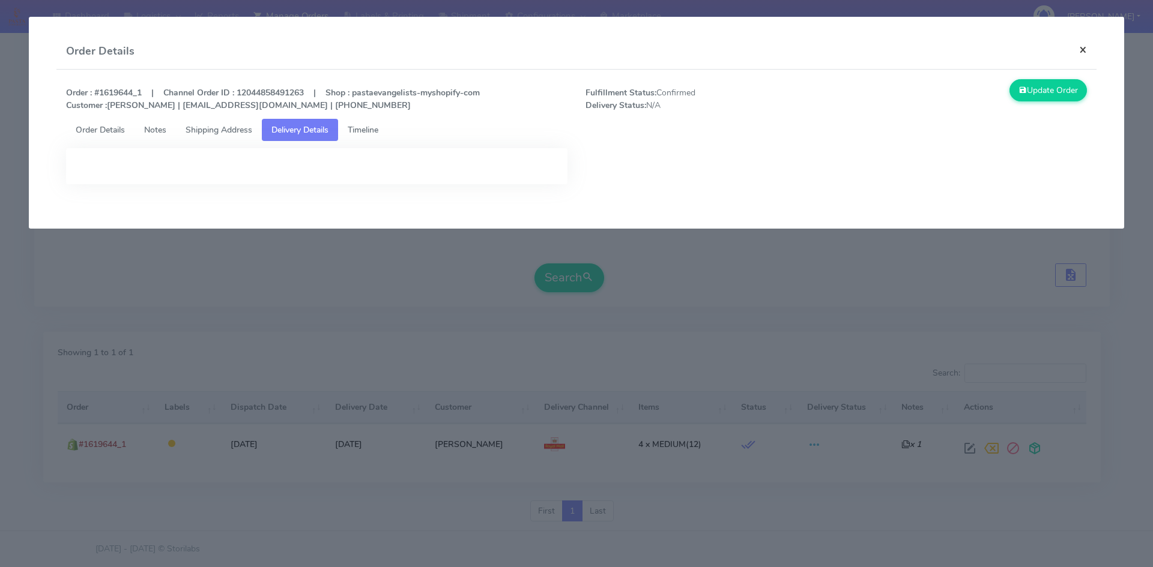
click at [991, 46] on button "×" at bounding box center [1083, 50] width 27 height 32
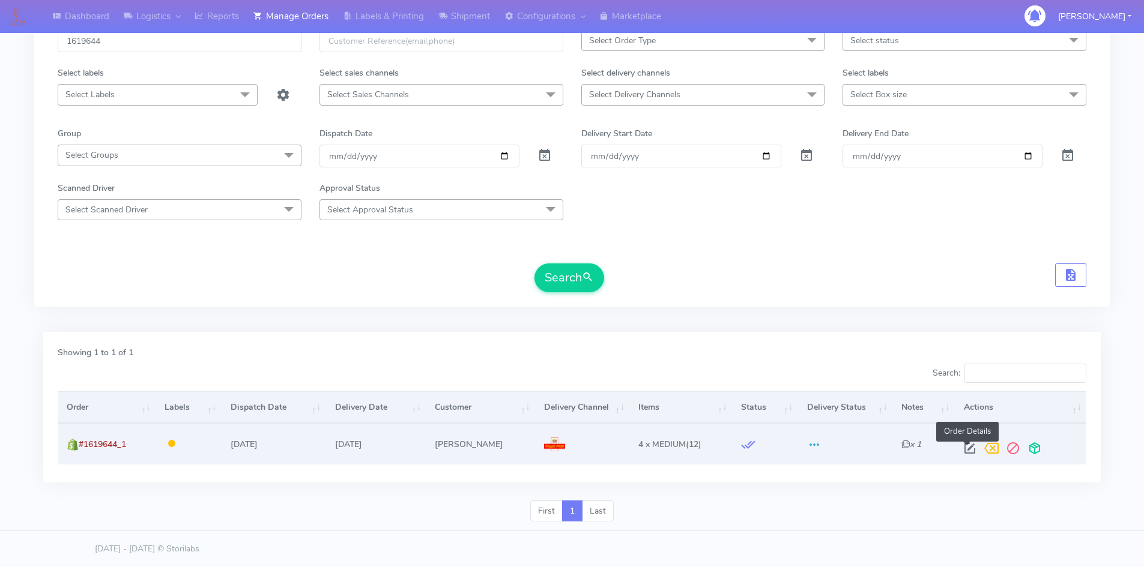
click at [968, 452] on span at bounding box center [970, 451] width 22 height 11
select select "3"
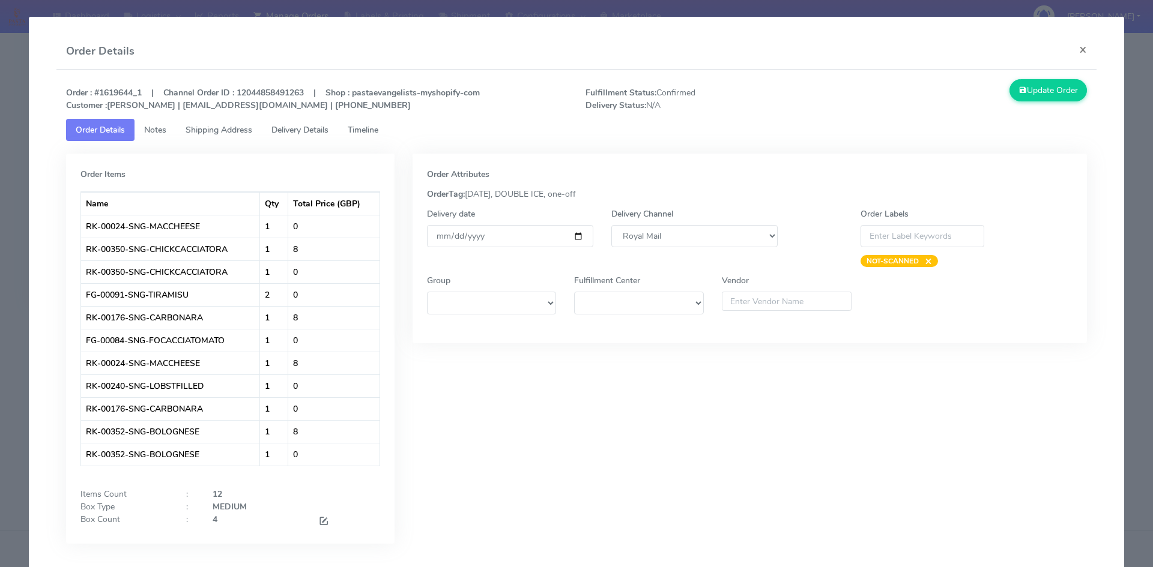
click at [156, 129] on span "Notes" at bounding box center [155, 129] width 22 height 11
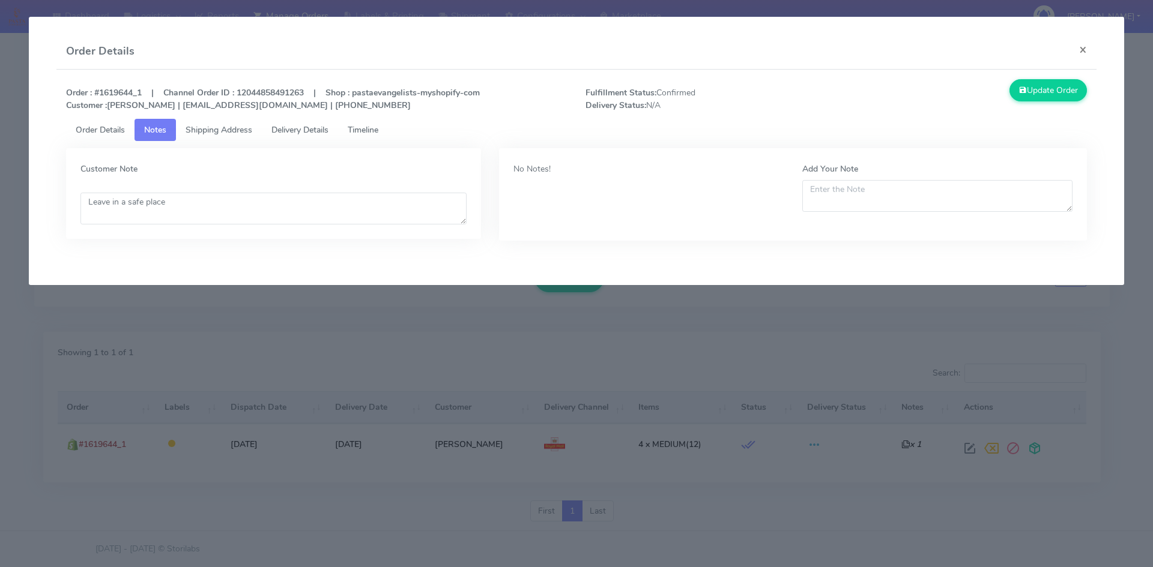
click at [372, 135] on span "Timeline" at bounding box center [363, 129] width 31 height 11
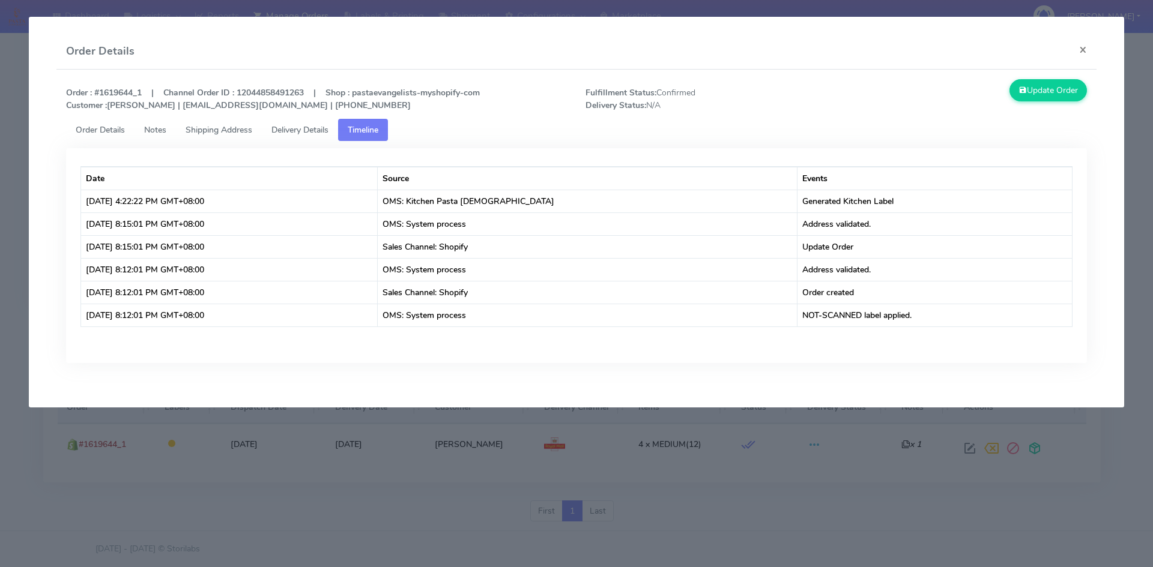
click at [291, 136] on link "Delivery Details" at bounding box center [300, 130] width 76 height 22
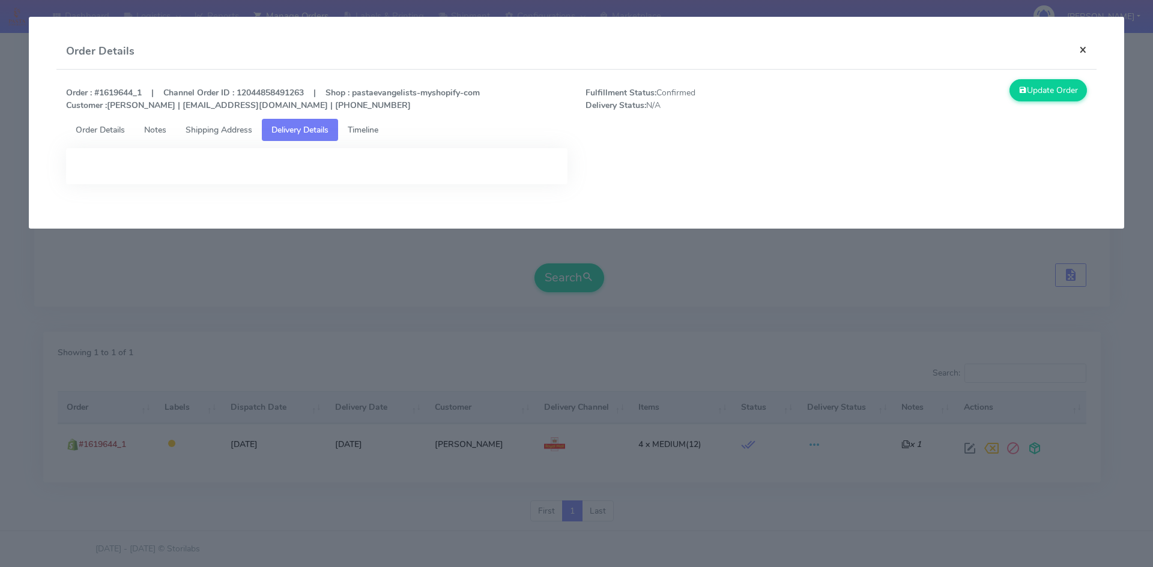
click at [991, 50] on button "×" at bounding box center [1083, 50] width 27 height 32
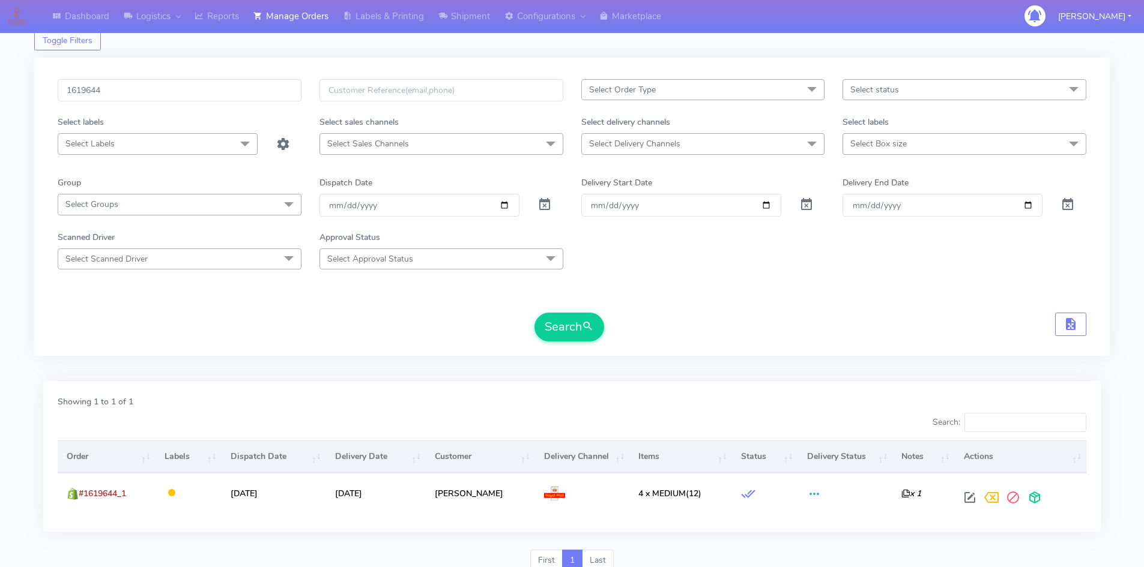
scroll to position [0, 0]
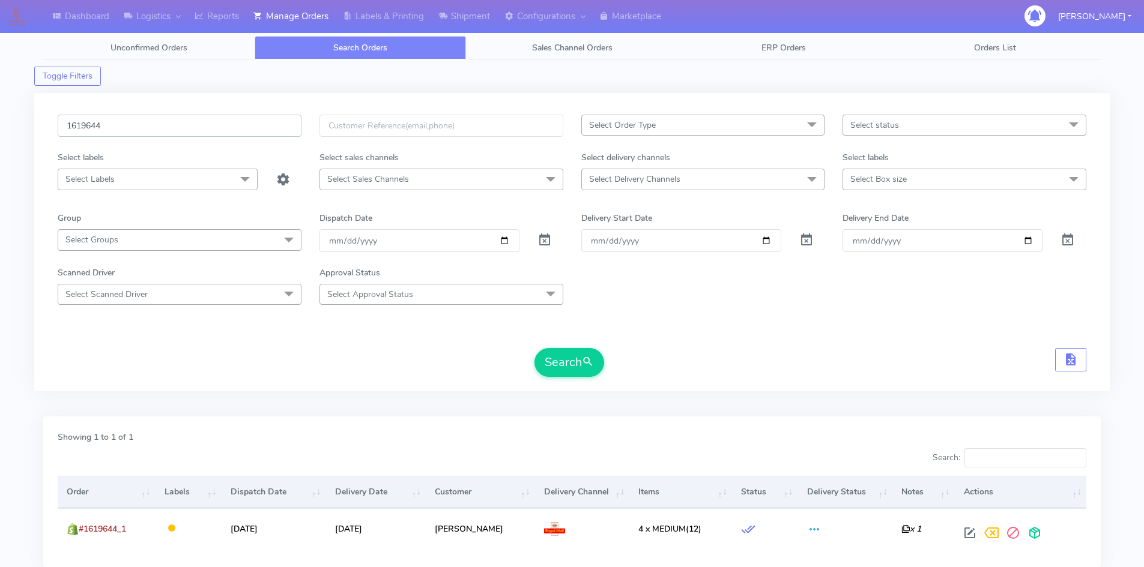
drag, startPoint x: 152, startPoint y: 127, endPoint x: 25, endPoint y: 130, distance: 127.3
click at [25, 130] on div "Dashboard Logistics London Logistics Reports Manage Orders Labels & Printing Sh…" at bounding box center [572, 319] width 1144 height 595
paste input "8705"
click at [577, 352] on button "Search" at bounding box center [569, 362] width 70 height 29
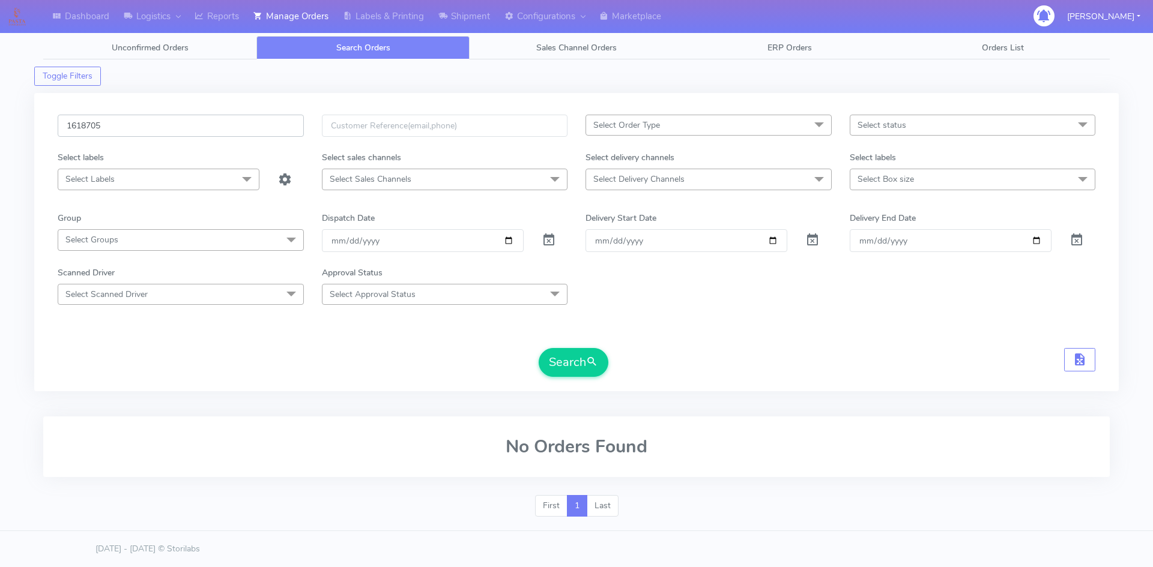
drag, startPoint x: 81, startPoint y: 132, endPoint x: 47, endPoint y: 159, distance: 42.8
click at [28, 135] on div "Dashboard Logistics London Logistics Reports Manage Orders Labels & Printing Sh…" at bounding box center [576, 274] width 1153 height 505
paste input "9644"
type input "1619644"
click at [597, 355] on span "submit" at bounding box center [592, 362] width 12 height 16
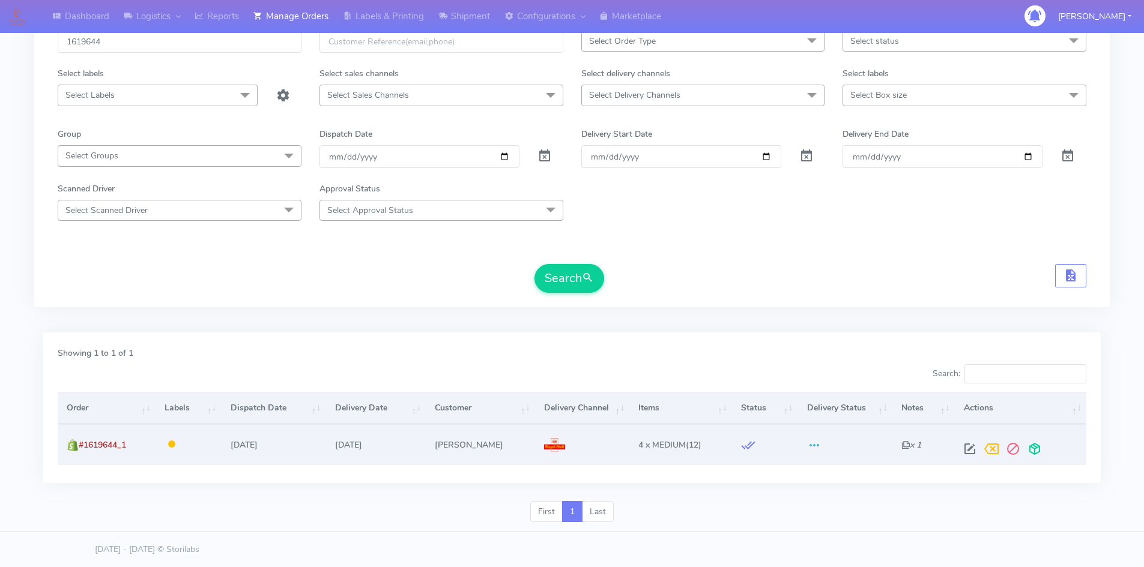
scroll to position [85, 0]
click at [967, 453] on span at bounding box center [970, 451] width 22 height 11
select select "3"
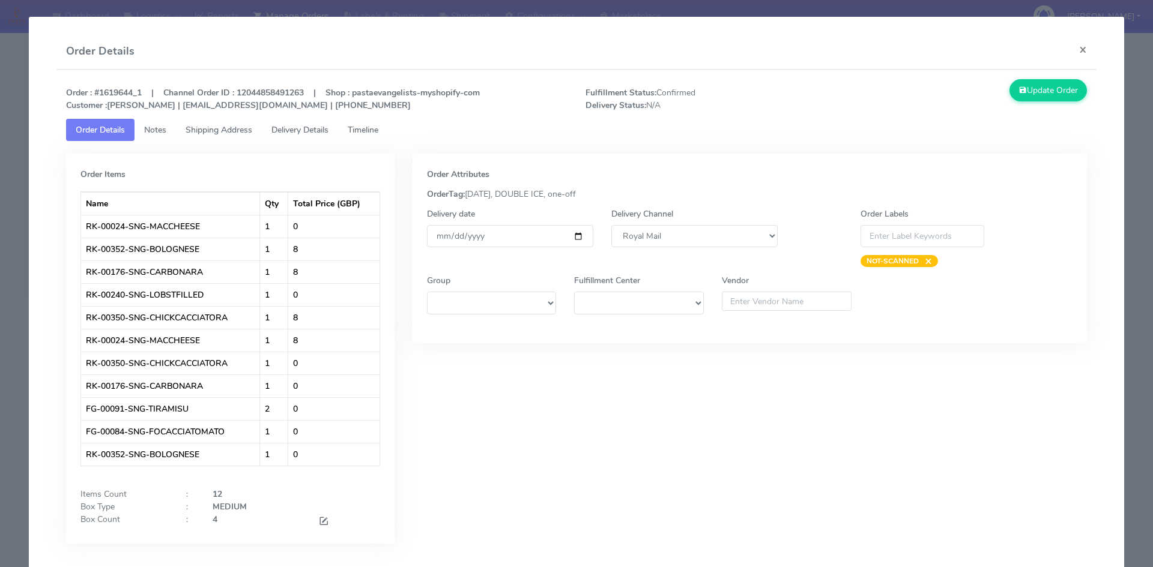
click at [311, 130] on span "Delivery Details" at bounding box center [299, 129] width 57 height 11
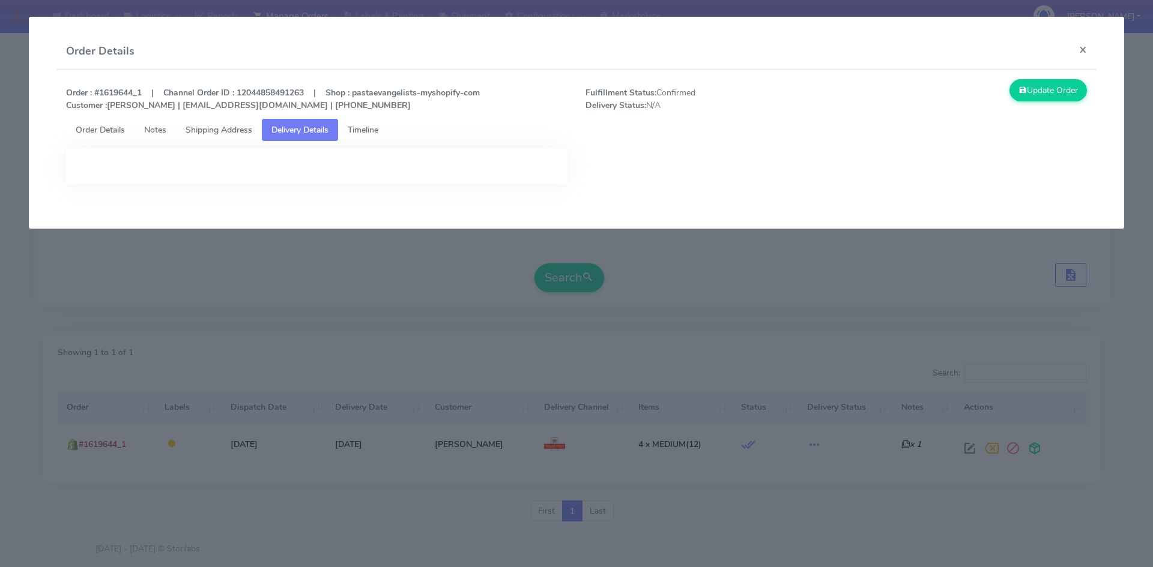
click at [239, 131] on span "Shipping Address" at bounding box center [219, 129] width 67 height 11
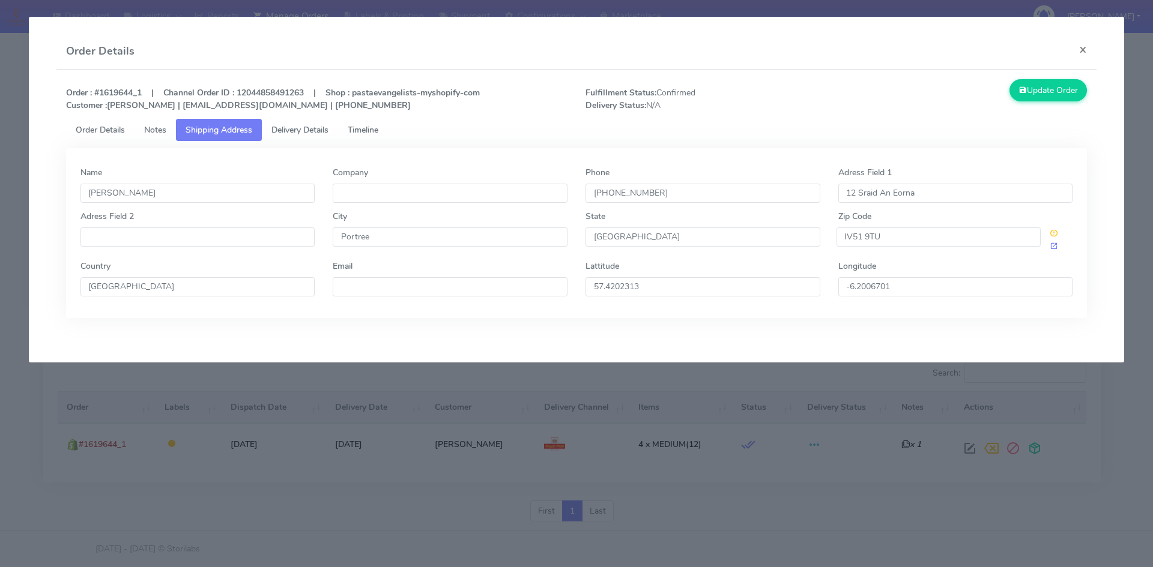
click at [139, 126] on link "Notes" at bounding box center [155, 130] width 41 height 22
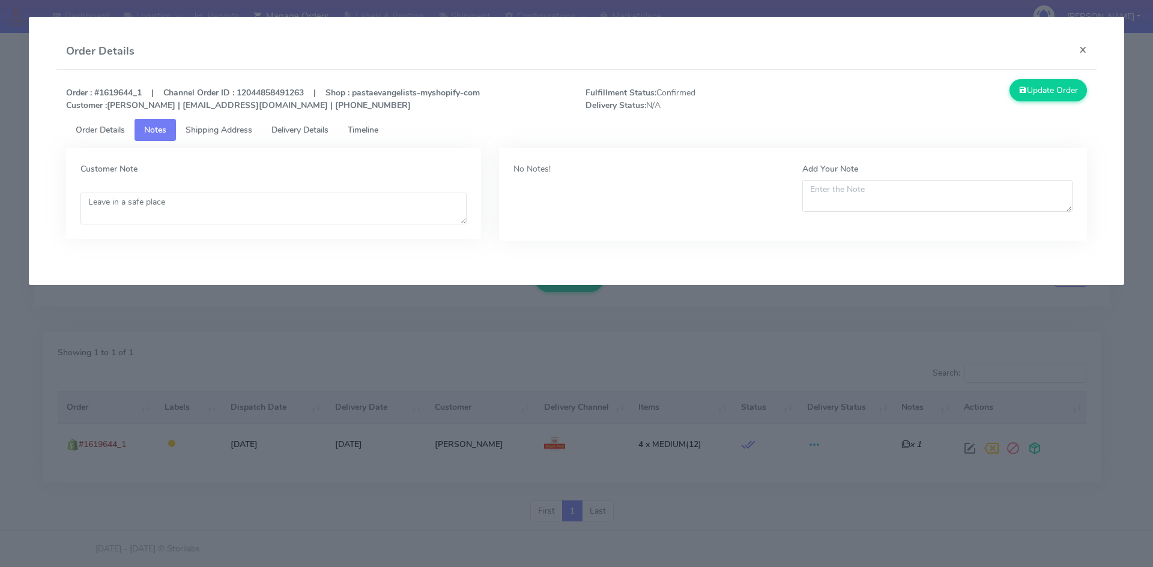
click at [85, 127] on span "Order Details" at bounding box center [100, 129] width 49 height 11
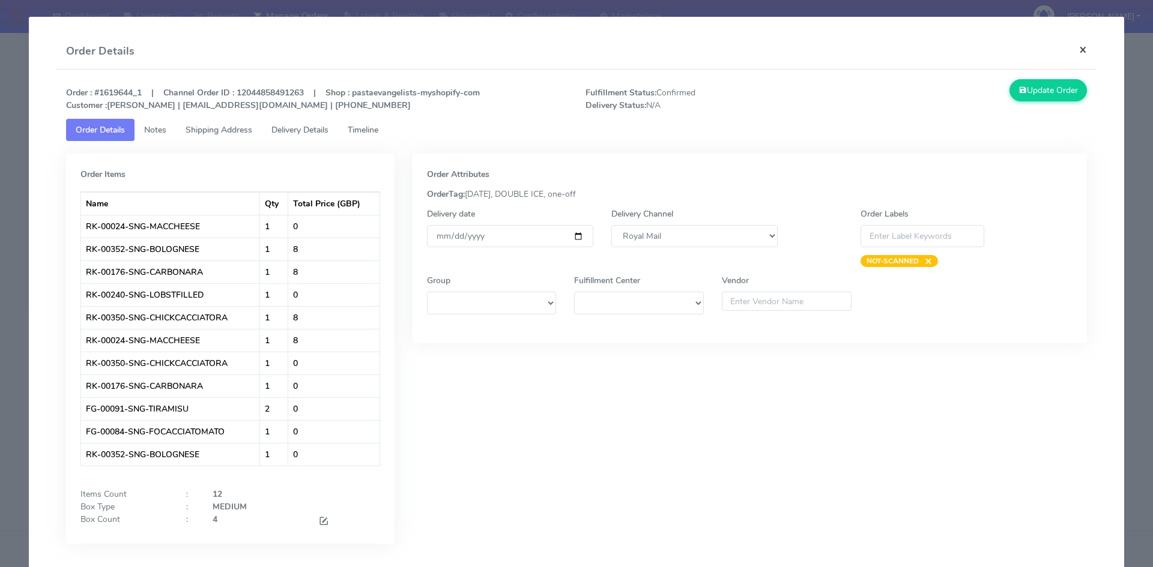
click at [991, 44] on button "×" at bounding box center [1083, 50] width 27 height 32
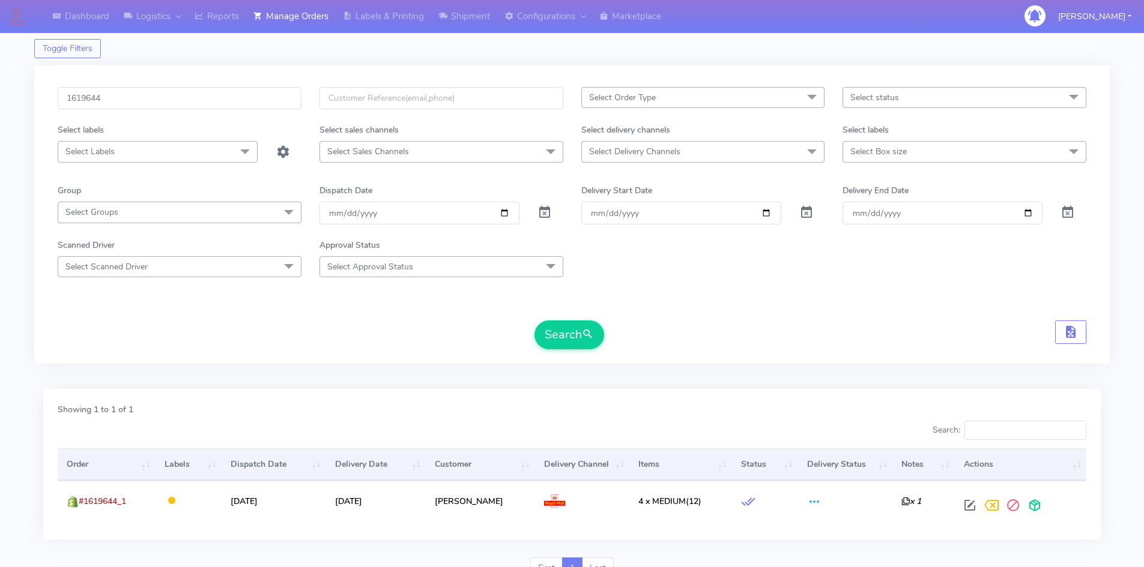
scroll to position [0, 0]
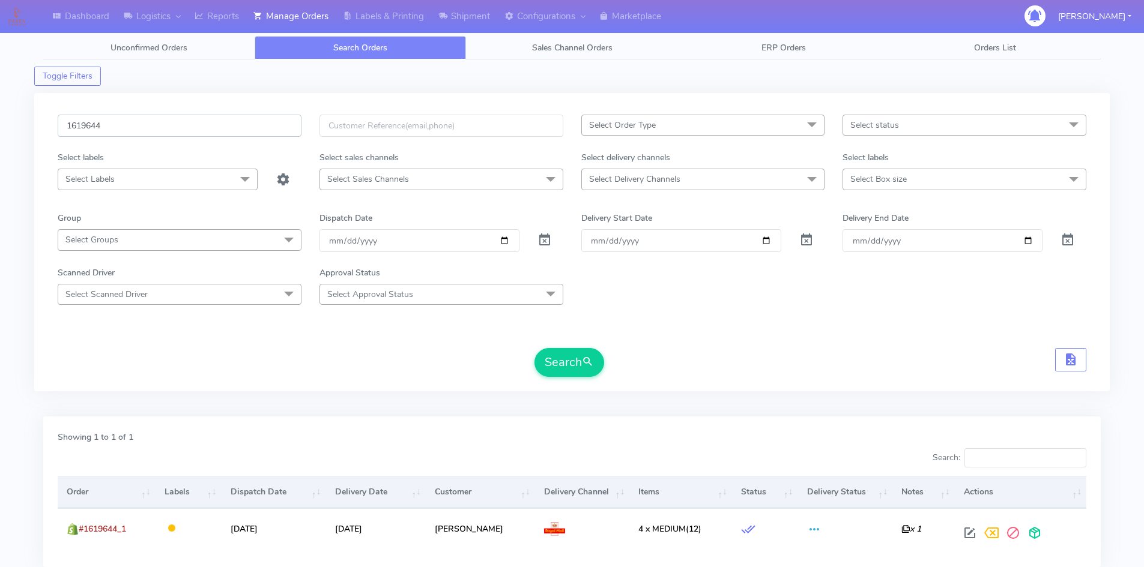
drag, startPoint x: 65, startPoint y: 133, endPoint x: 16, endPoint y: 166, distance: 58.5
click at [9, 137] on div "Dashboard Logistics London Logistics Reports Manage Orders Labels & Printing Sh…" at bounding box center [572, 319] width 1144 height 595
paste input "20862"
type input "1620862"
click at [572, 368] on button "Search" at bounding box center [569, 362] width 70 height 29
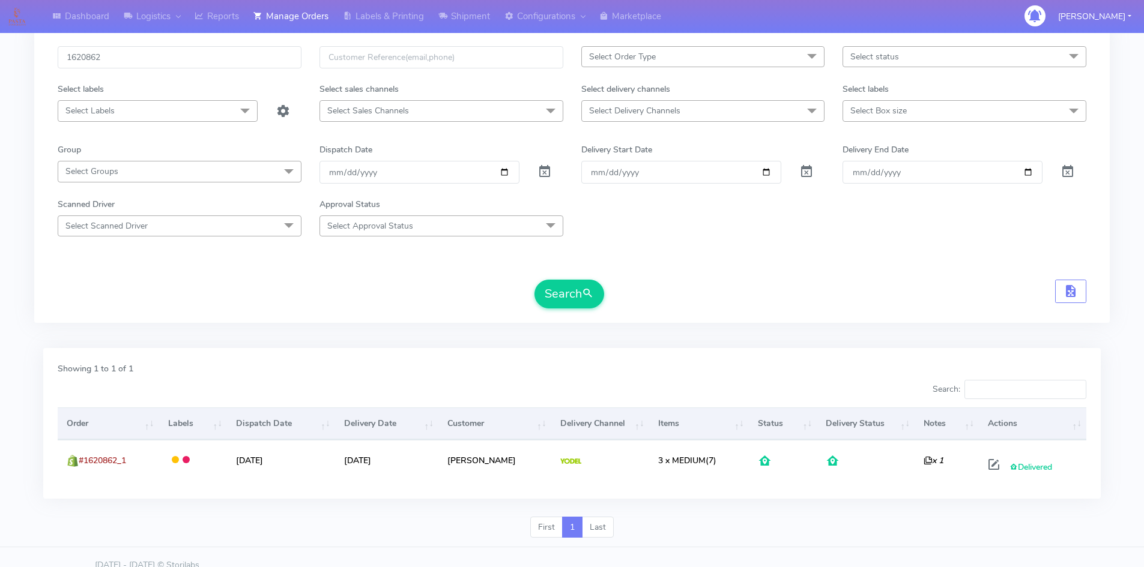
scroll to position [85, 0]
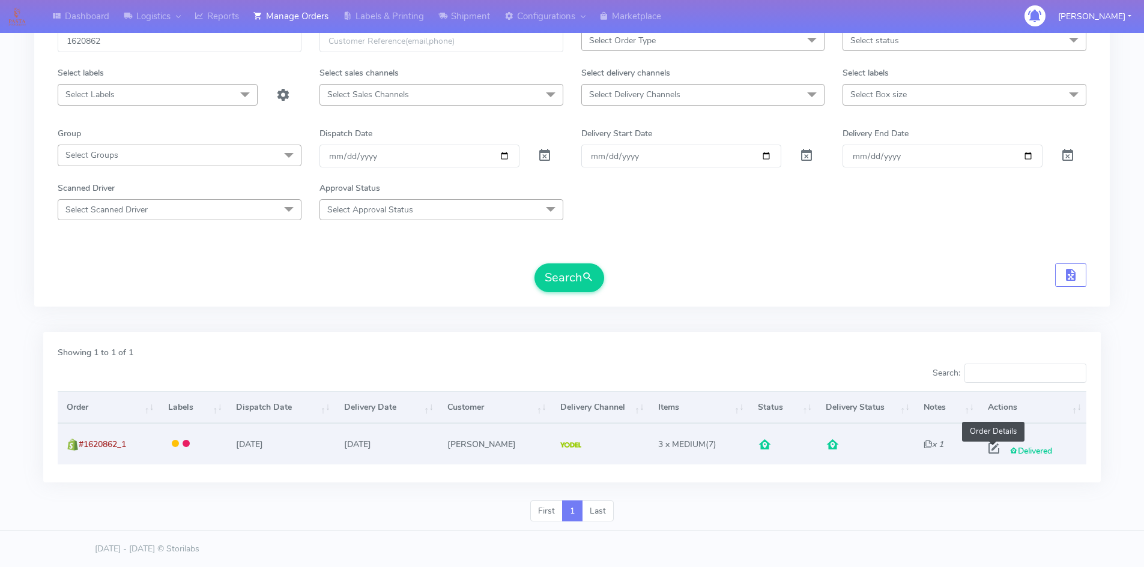
click at [991, 450] on span at bounding box center [994, 451] width 22 height 11
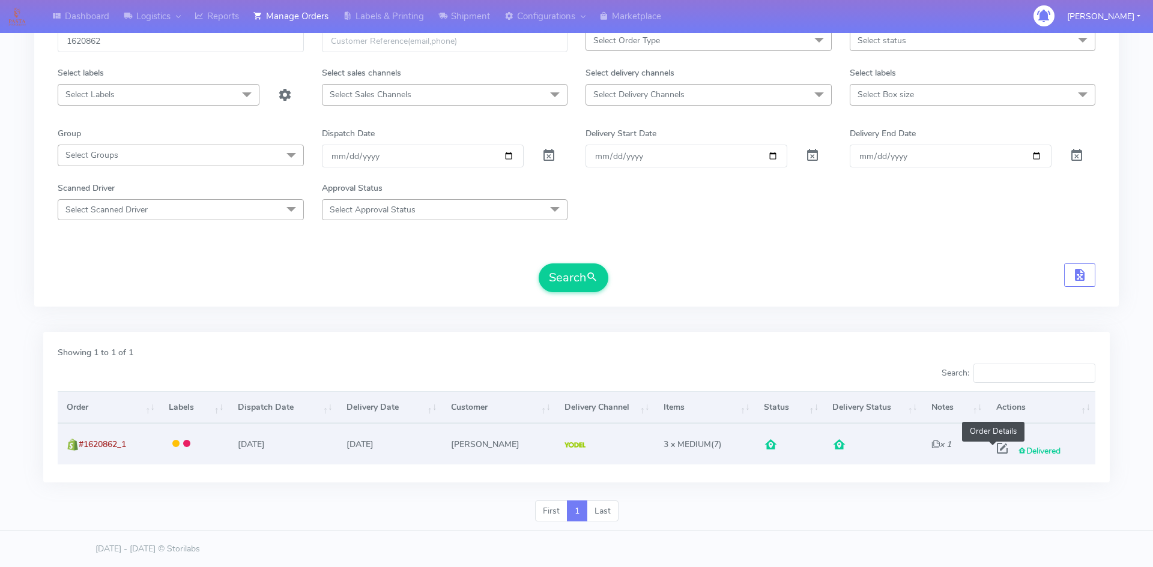
select select "5"
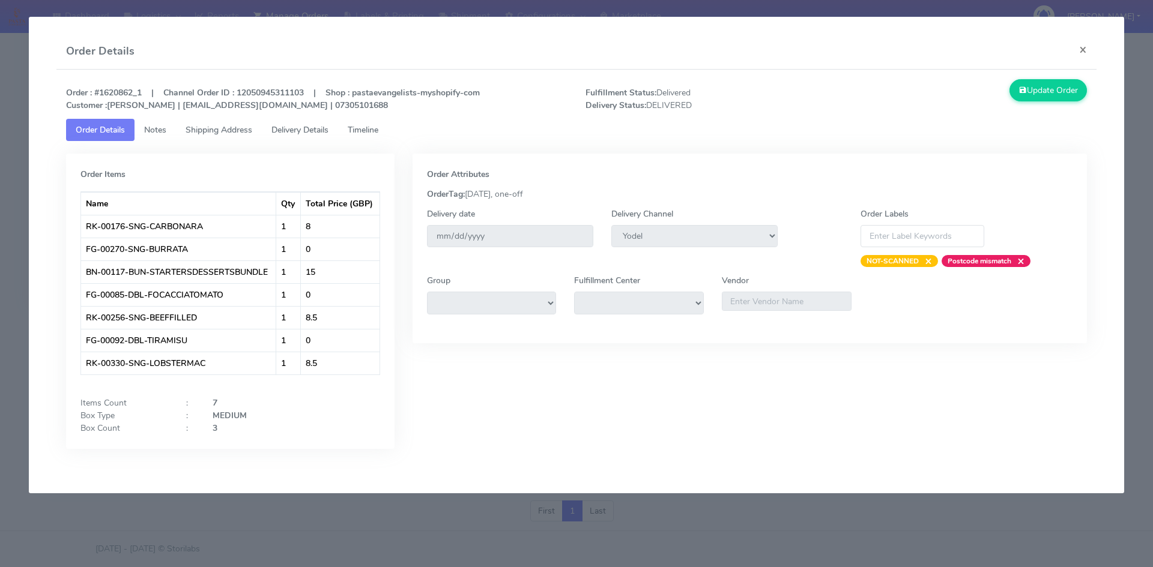
click at [300, 129] on span "Delivery Details" at bounding box center [299, 129] width 57 height 11
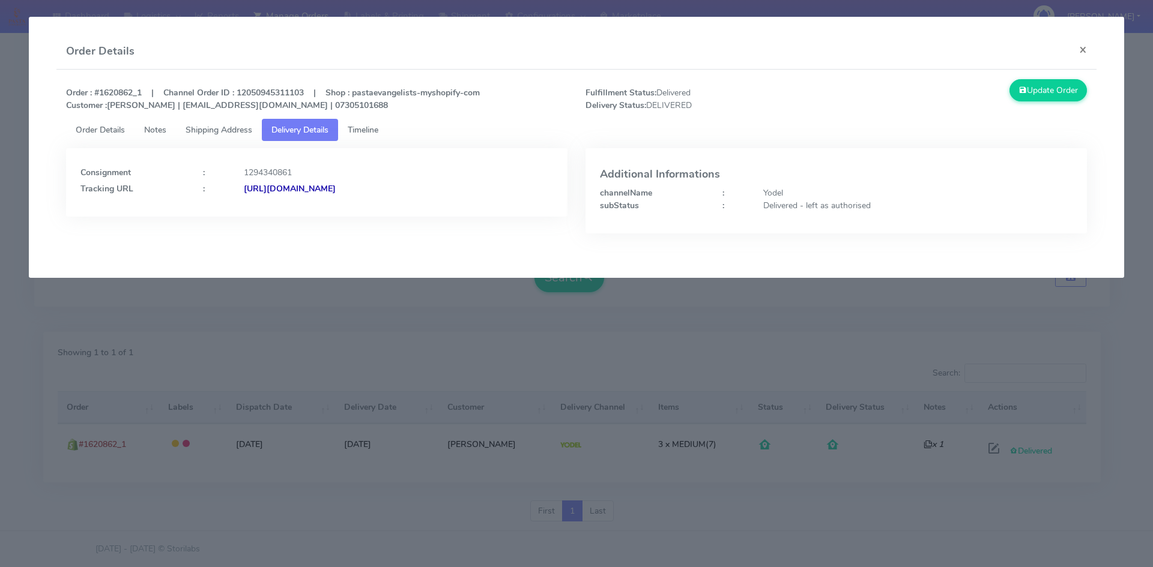
click at [336, 187] on strong "[URL][DOMAIN_NAME]" at bounding box center [290, 188] width 92 height 11
click at [991, 49] on button "×" at bounding box center [1083, 50] width 27 height 32
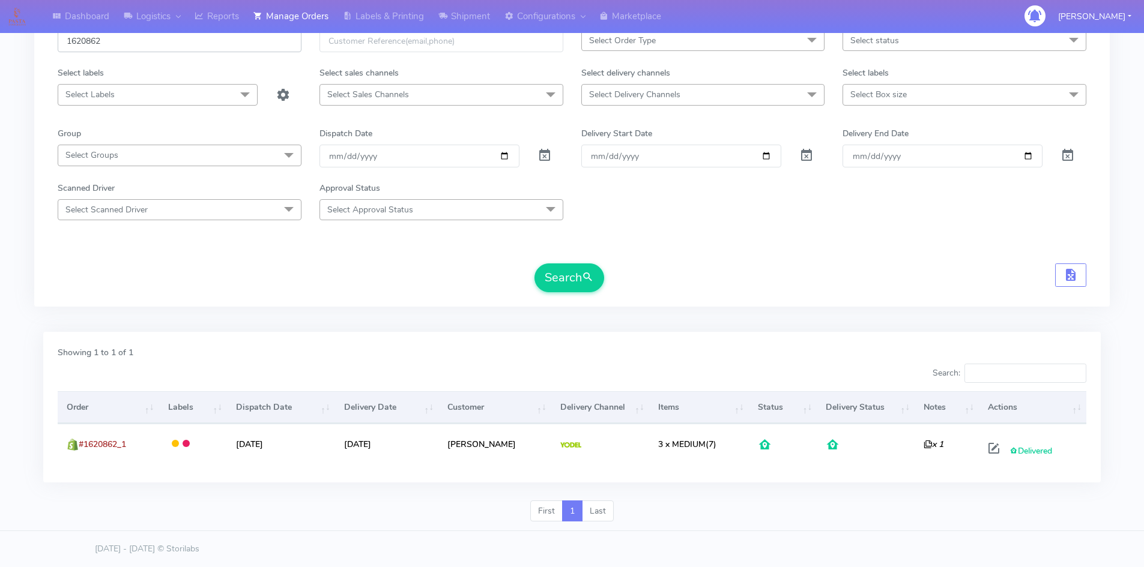
drag, startPoint x: 134, startPoint y: 40, endPoint x: 22, endPoint y: 41, distance: 112.3
click at [22, 41] on div "Dashboard Logistics London Logistics Reports Manage Orders Labels & Printing Sh…" at bounding box center [572, 234] width 1144 height 595
paste input "507075A"
type input "1507075A"
click at [581, 276] on button "Search" at bounding box center [569, 278] width 70 height 29
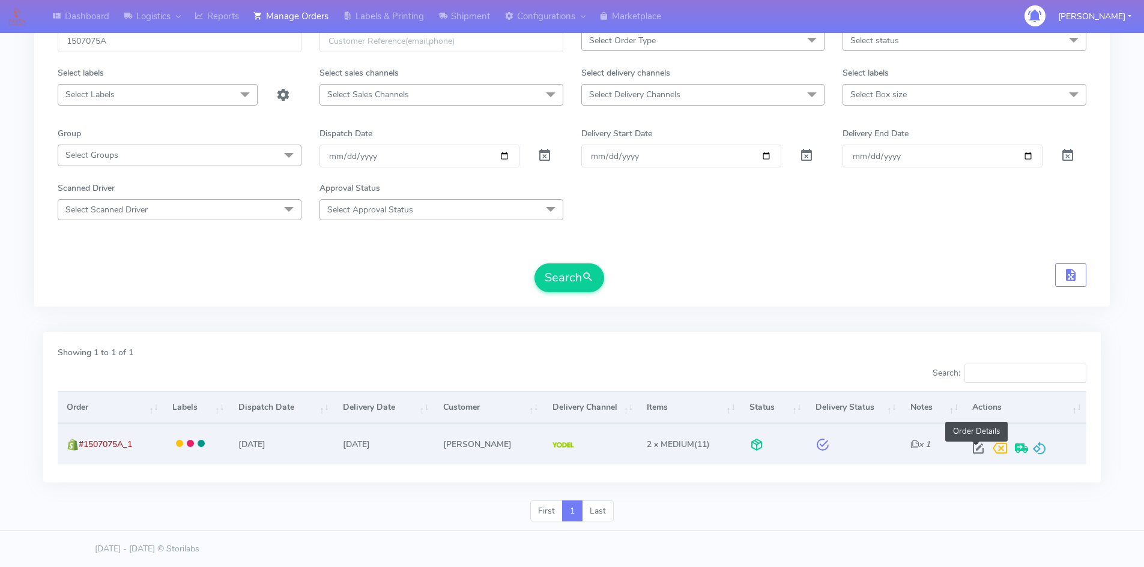
click at [974, 452] on span at bounding box center [978, 451] width 22 height 11
select select "5"
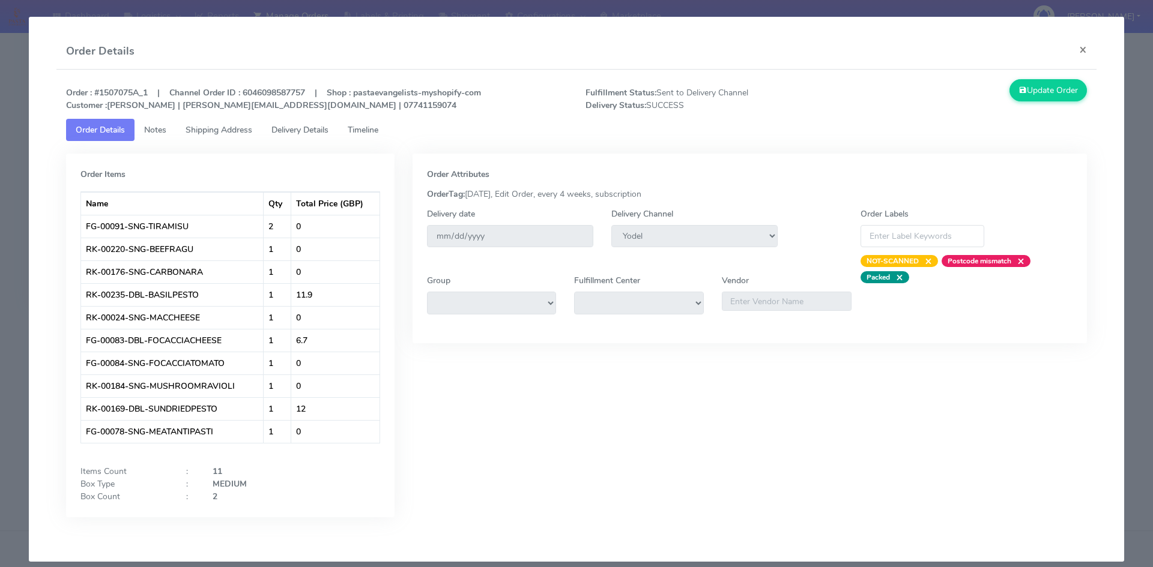
click at [301, 138] on link "Delivery Details" at bounding box center [300, 130] width 76 height 22
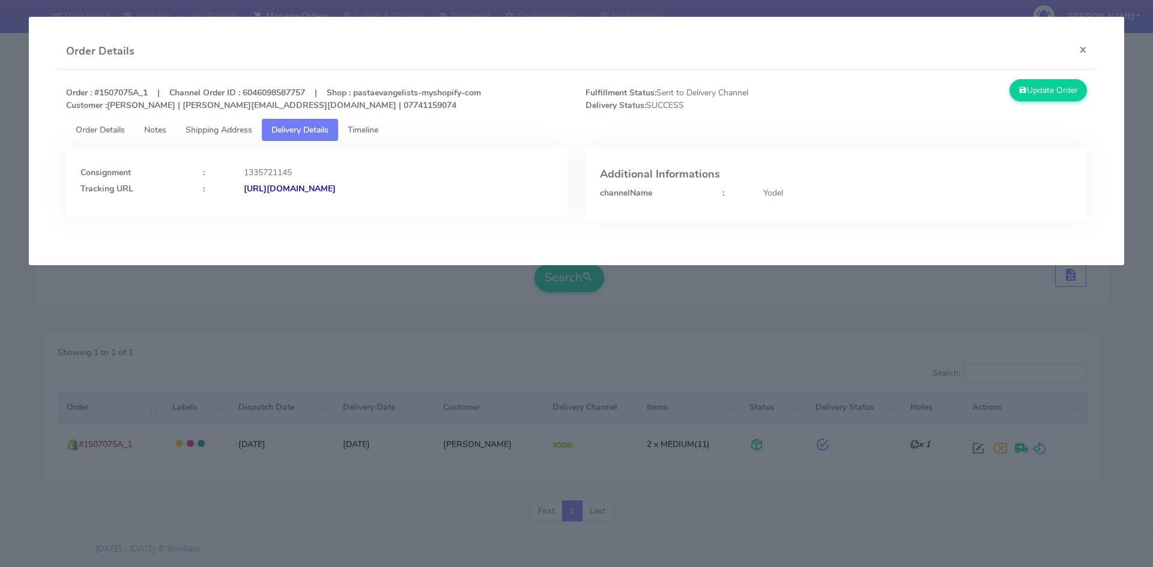
click at [294, 196] on div "Consignment : 1335721145 Tracking URL : [URL][DOMAIN_NAME]" at bounding box center [316, 182] width 501 height 68
click at [312, 190] on strong "[URL][DOMAIN_NAME]" at bounding box center [290, 188] width 92 height 11
click at [991, 49] on button "×" at bounding box center [1083, 50] width 27 height 32
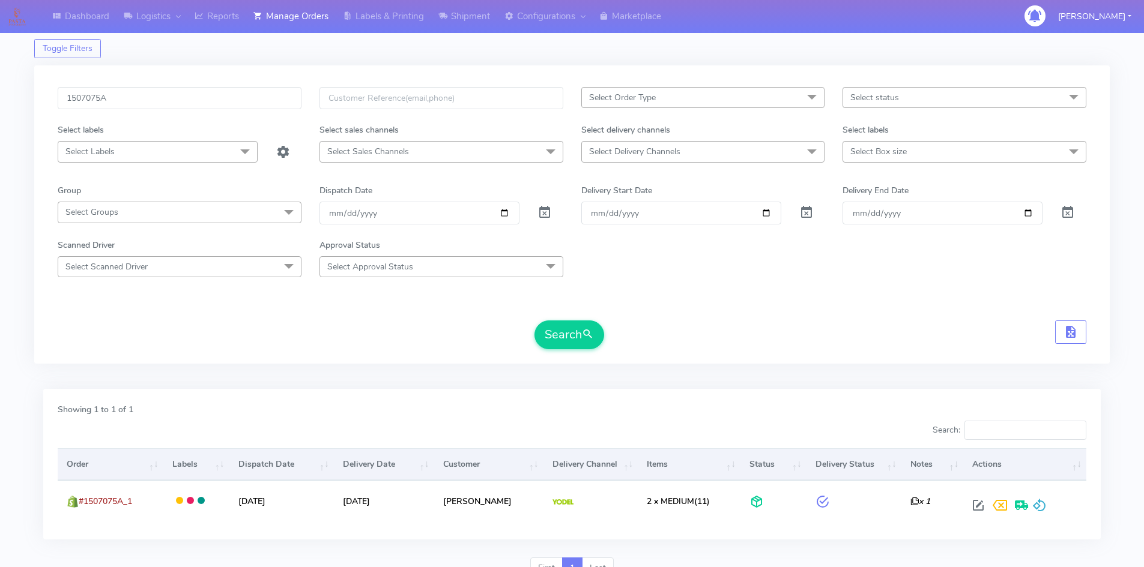
scroll to position [0, 0]
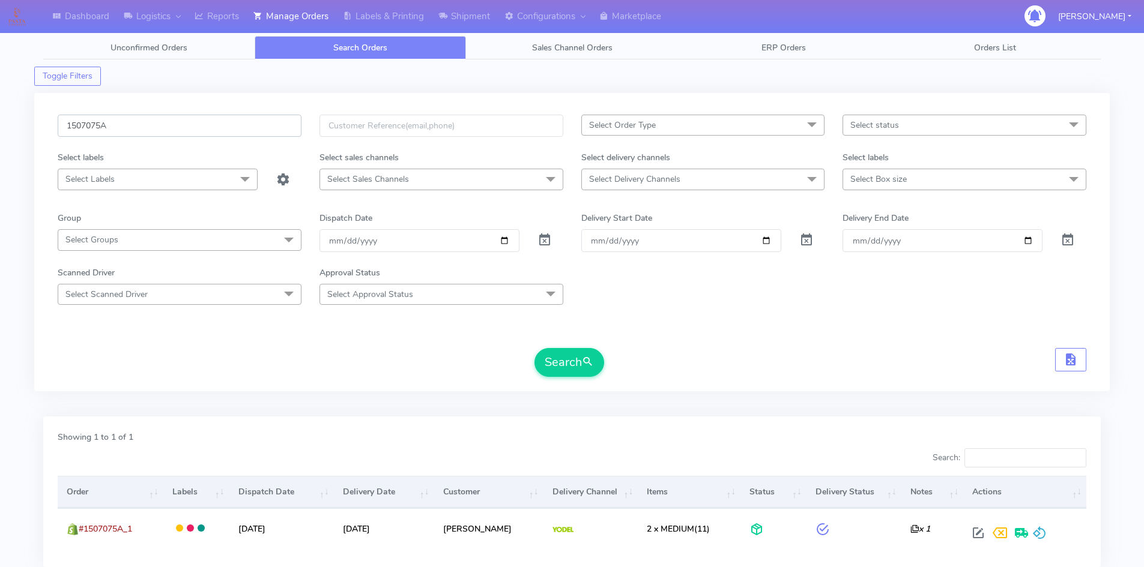
drag, startPoint x: 47, startPoint y: 130, endPoint x: 18, endPoint y: 130, distance: 28.8
click at [18, 130] on div "Dashboard Logistics London Logistics Reports Manage Orders Labels & Printing Sh…" at bounding box center [572, 319] width 1144 height 595
paste input "620161"
type input "1620161"
click at [587, 366] on span "submit" at bounding box center [588, 362] width 12 height 16
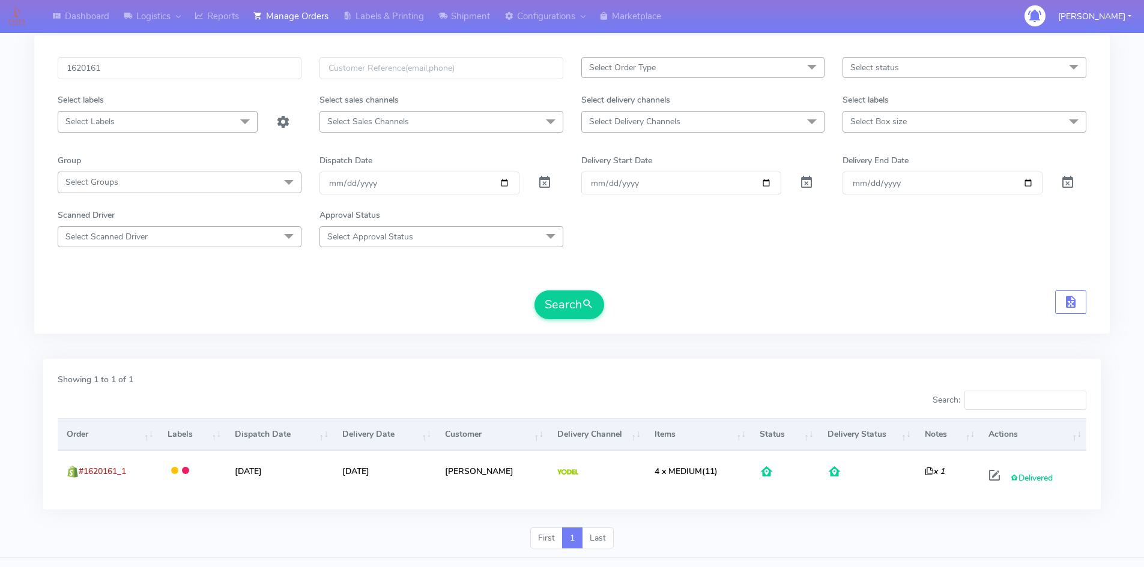
scroll to position [85, 0]
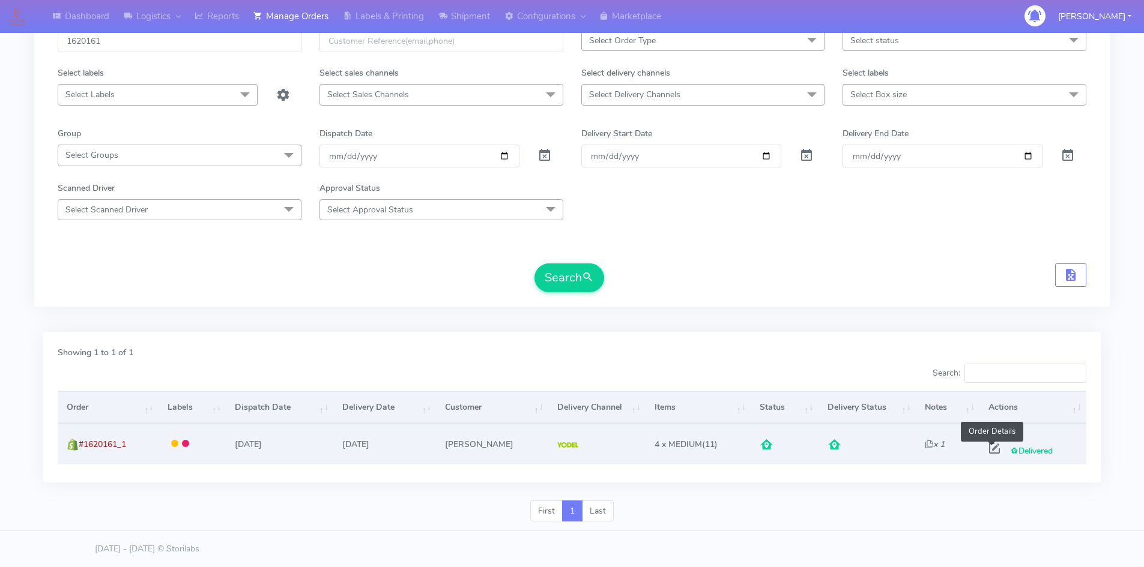
click at [990, 450] on span at bounding box center [995, 451] width 22 height 11
select select "5"
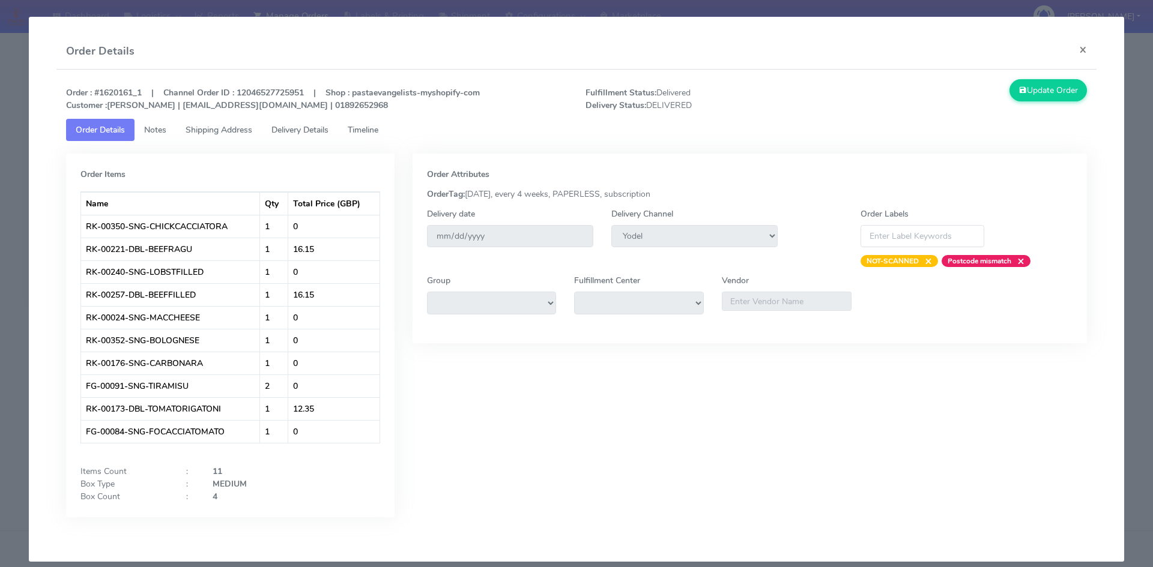
drag, startPoint x: 302, startPoint y: 122, endPoint x: 303, endPoint y: 130, distance: 8.5
click at [302, 122] on link "Delivery Details" at bounding box center [300, 130] width 76 height 22
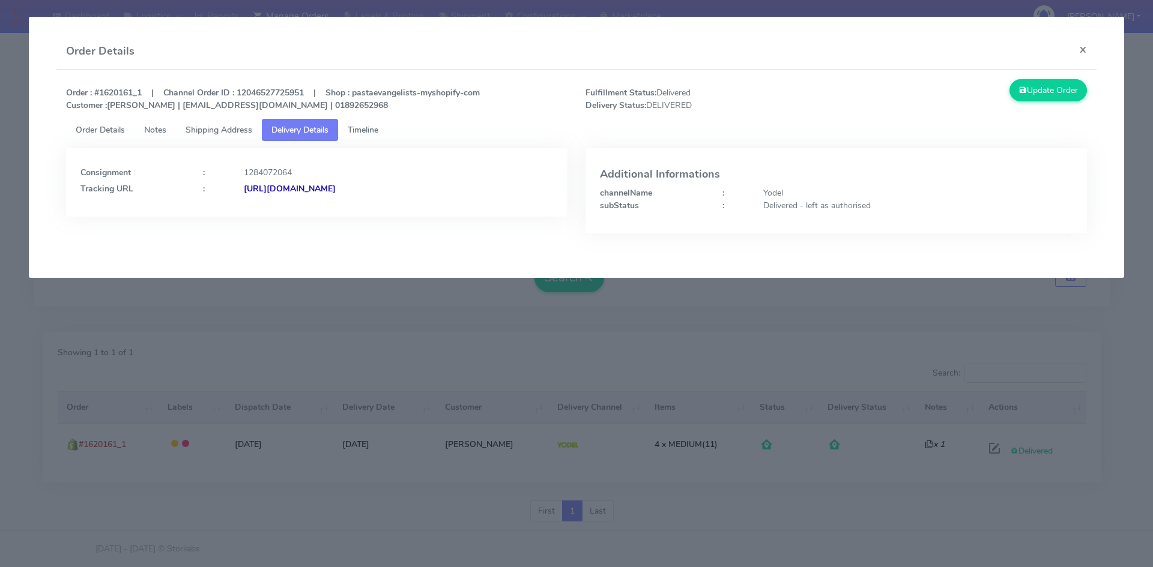
click at [336, 191] on strong "[URL][DOMAIN_NAME]" at bounding box center [290, 188] width 92 height 11
click at [228, 132] on span "Shipping Address" at bounding box center [219, 129] width 67 height 11
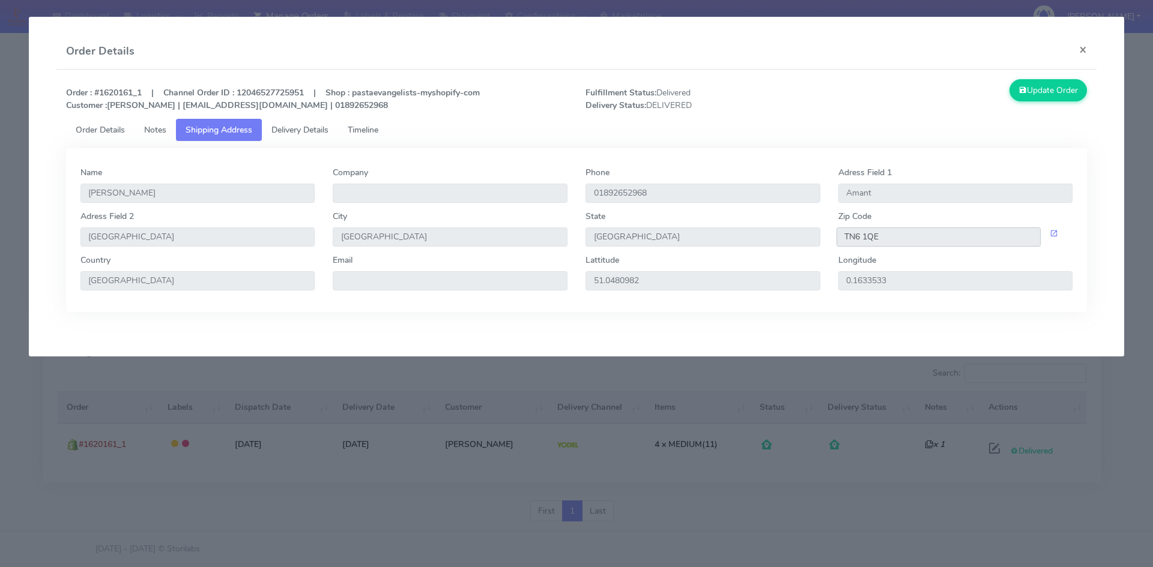
click at [876, 234] on input "TN6 1QE" at bounding box center [939, 237] width 205 height 19
click at [991, 47] on button "×" at bounding box center [1083, 50] width 27 height 32
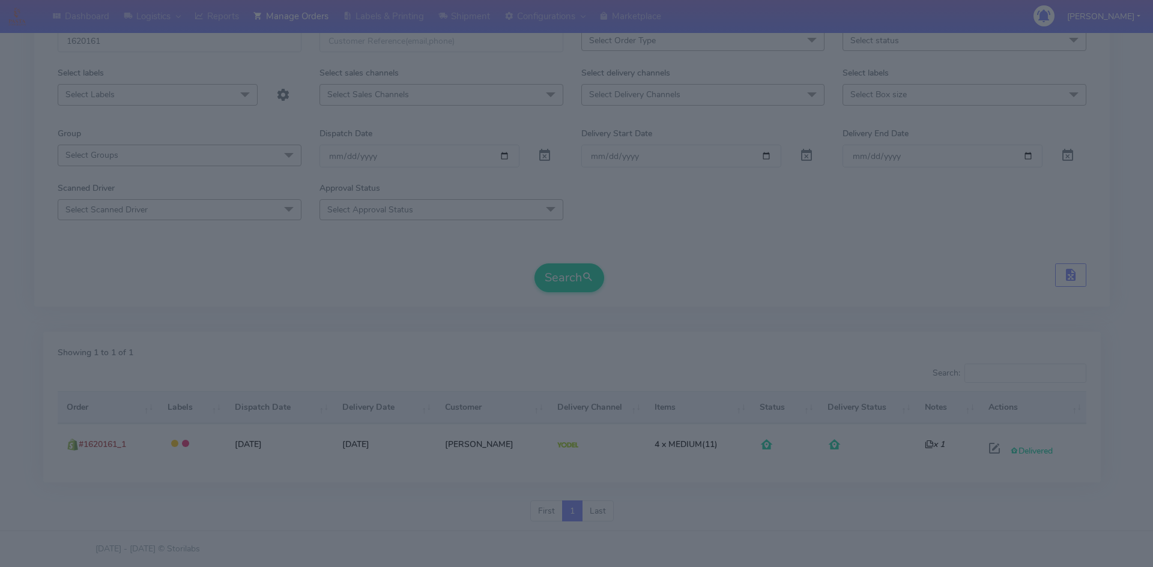
click at [991, 49] on div "Update Order" at bounding box center [967, 35] width 260 height 32
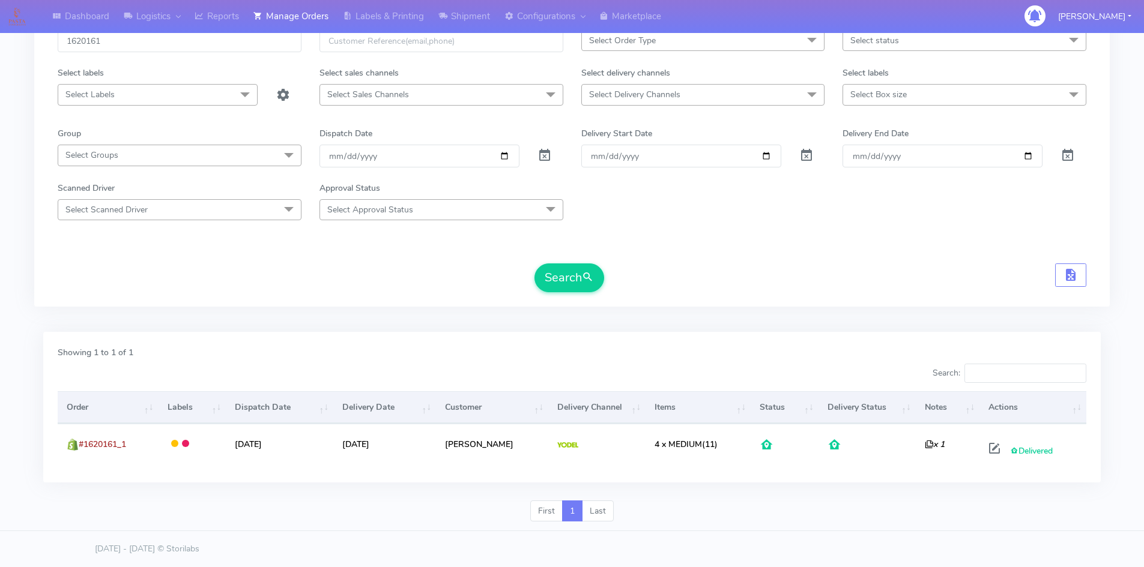
scroll to position [0, 0]
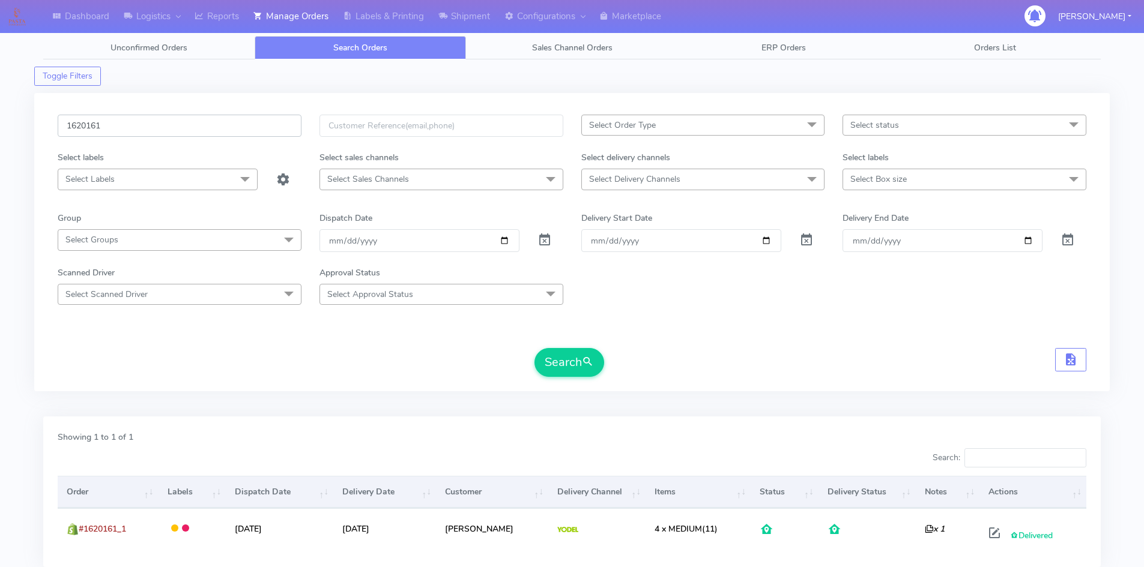
drag, startPoint x: 135, startPoint y: 127, endPoint x: -15, endPoint y: 133, distance: 149.6
click at [0, 133] on html "Dashboard Logistics London Logistics Reports Manage Orders Labels & Printing Sh…" at bounding box center [572, 326] width 1144 height 652
paste input "517"
type input "1620517"
click at [576, 366] on button "Search" at bounding box center [569, 362] width 70 height 29
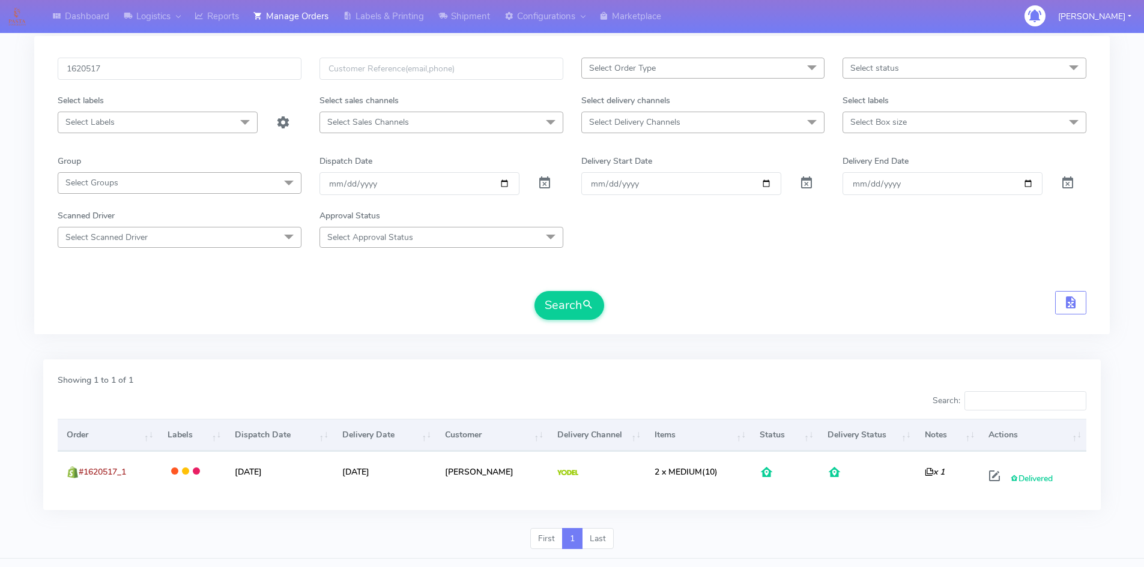
scroll to position [85, 0]
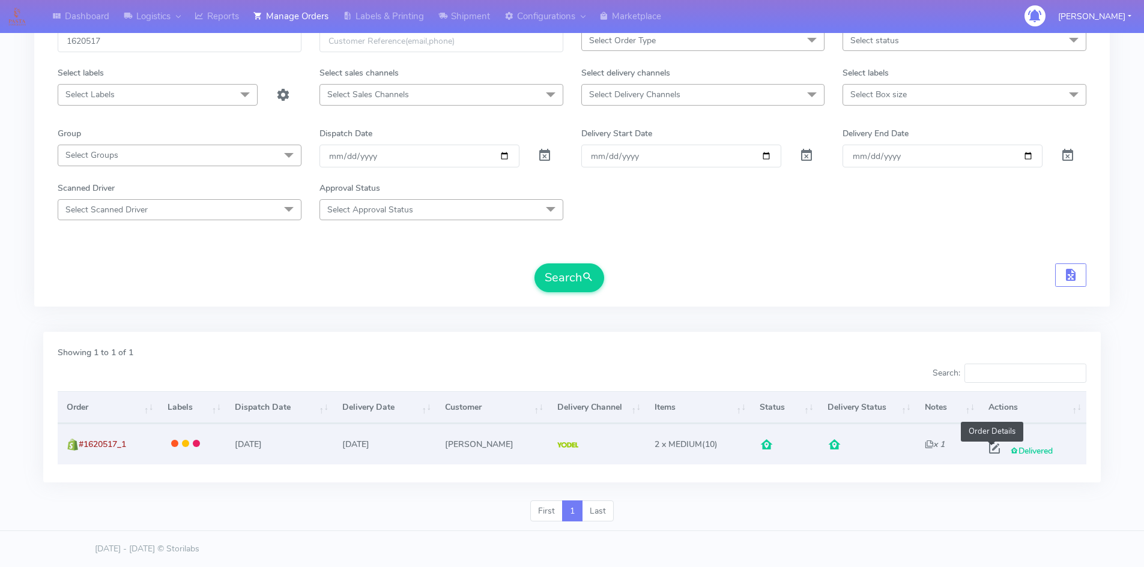
click at [991, 450] on span at bounding box center [995, 451] width 22 height 11
select select "5"
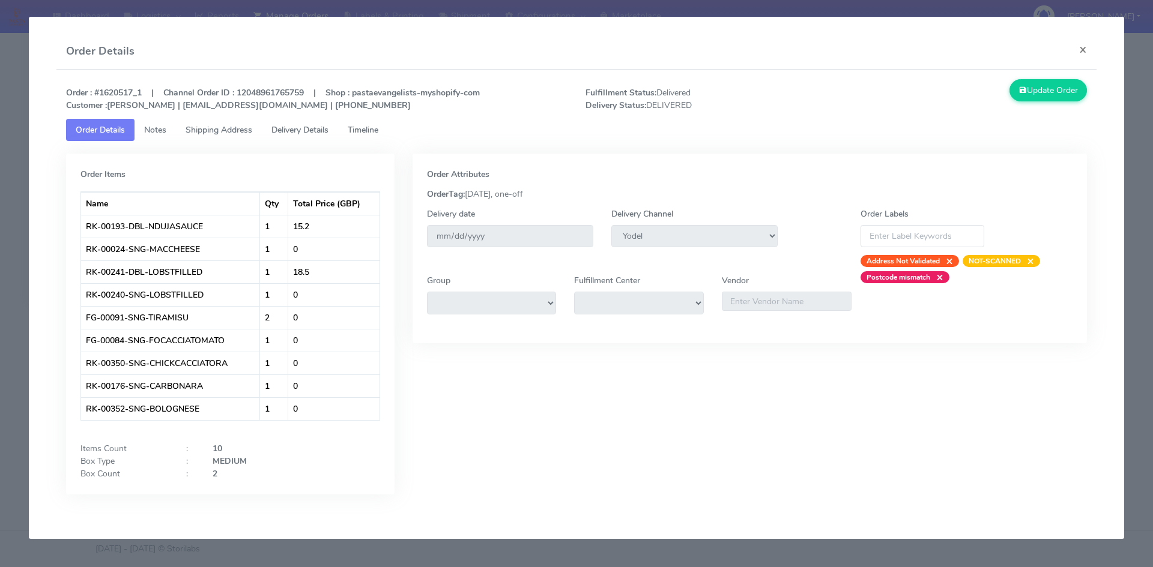
click at [312, 131] on span "Delivery Details" at bounding box center [299, 129] width 57 height 11
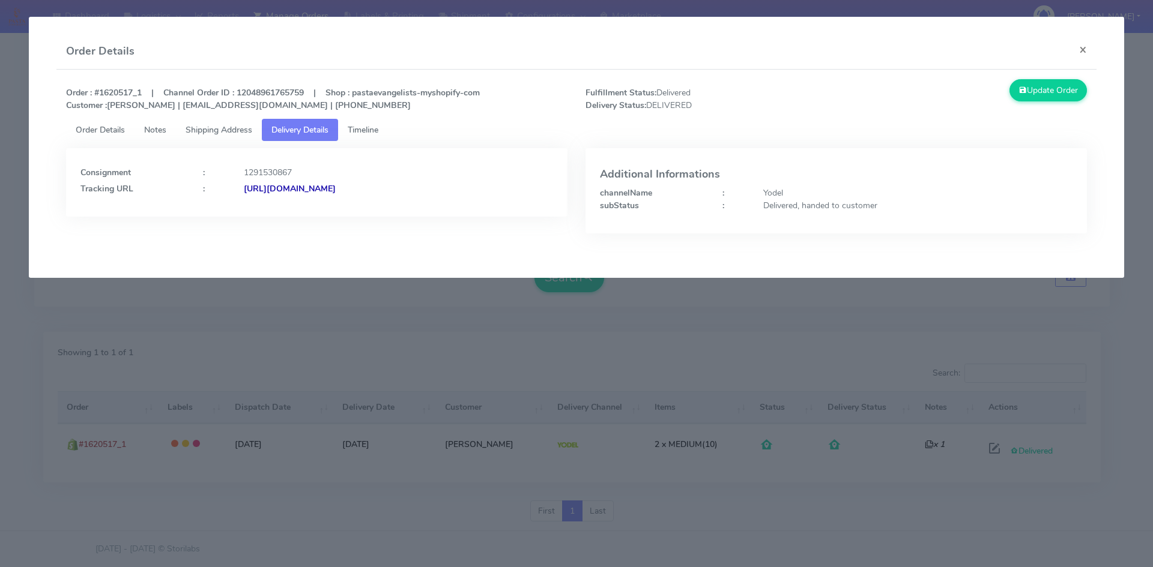
click at [336, 185] on strong "[URL][DOMAIN_NAME]" at bounding box center [290, 188] width 92 height 11
click at [226, 129] on span "Shipping Address" at bounding box center [219, 129] width 67 height 11
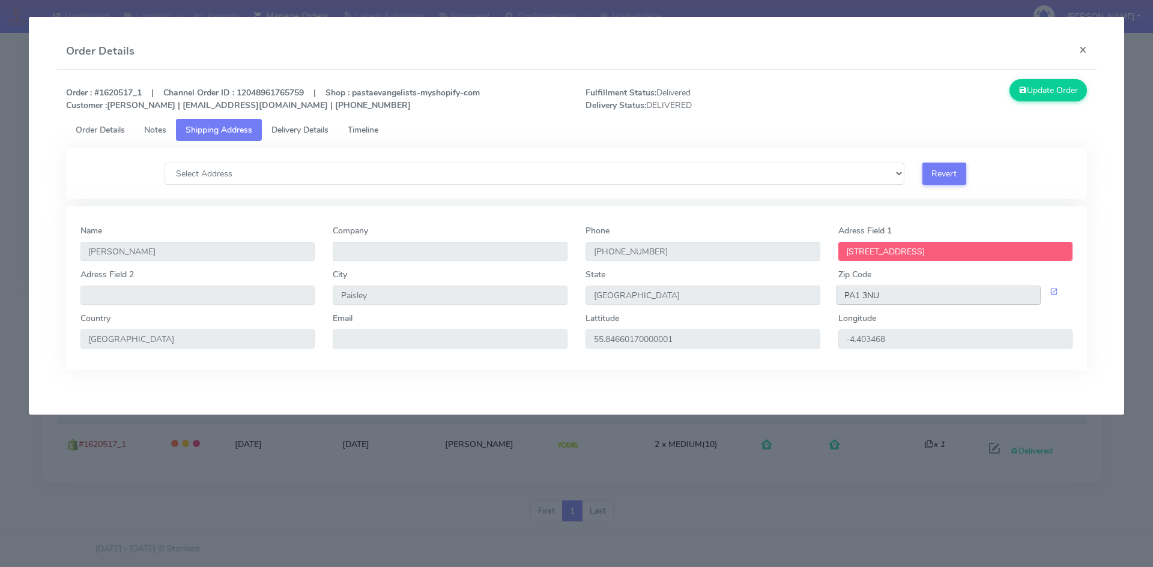
click at [874, 304] on input "PA1 3NU" at bounding box center [939, 295] width 205 height 19
click at [991, 47] on button "×" at bounding box center [1083, 50] width 27 height 32
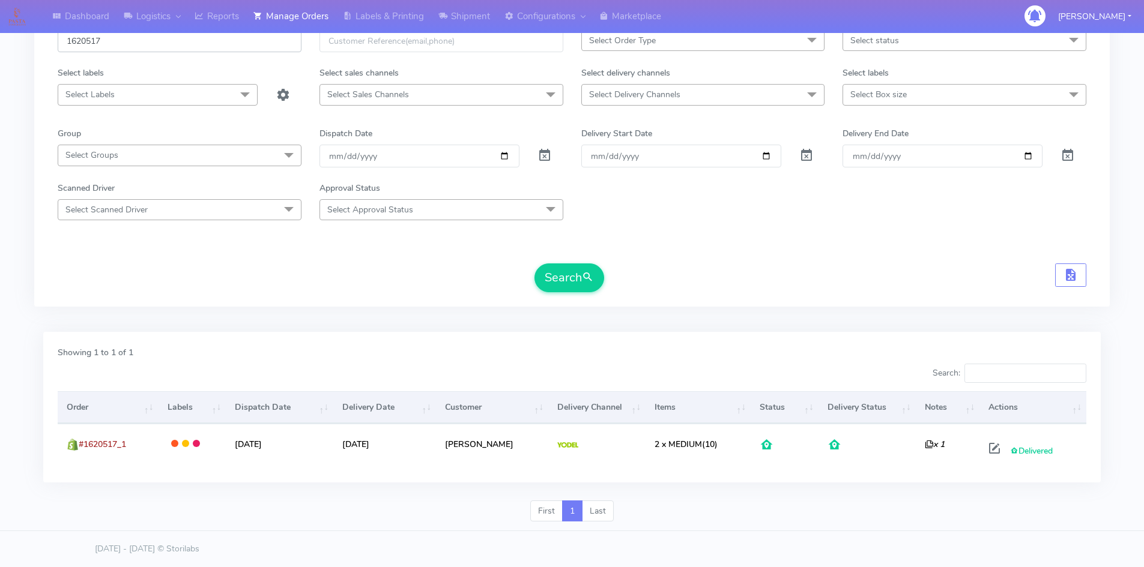
drag, startPoint x: 121, startPoint y: 52, endPoint x: 73, endPoint y: 52, distance: 48.0
click at [73, 52] on input "1620517" at bounding box center [180, 41] width 244 height 22
paste input "1621735"
drag, startPoint x: 124, startPoint y: 40, endPoint x: 7, endPoint y: 49, distance: 118.0
click at [7, 49] on div "Dashboard Logistics London Logistics Reports Manage Orders Labels & Printing Sh…" at bounding box center [572, 234] width 1144 height 595
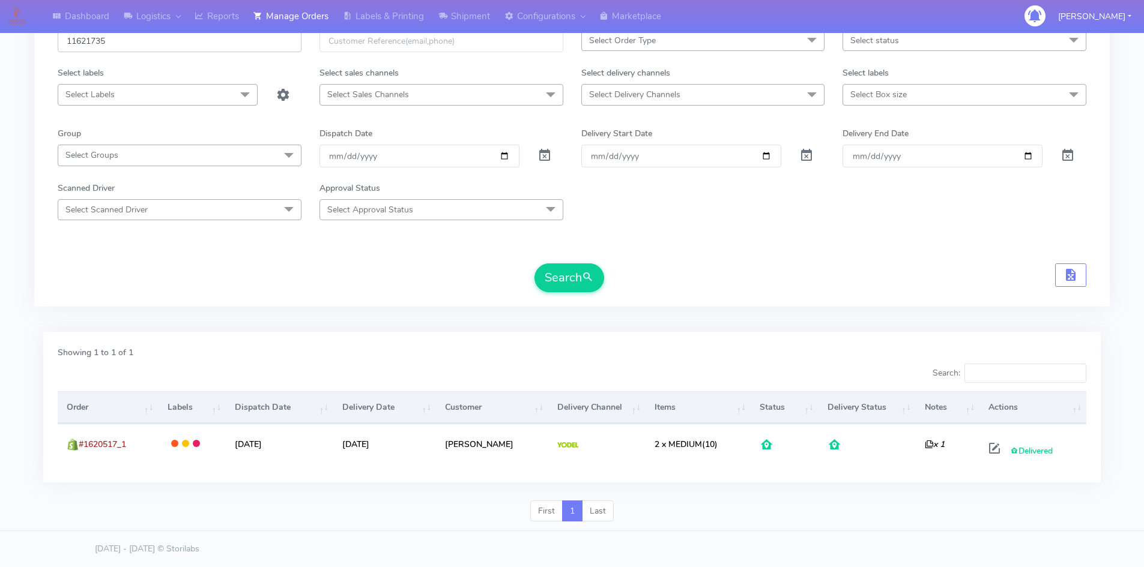
paste input "text"
type input "1621735"
click at [560, 277] on button "Search" at bounding box center [569, 278] width 70 height 29
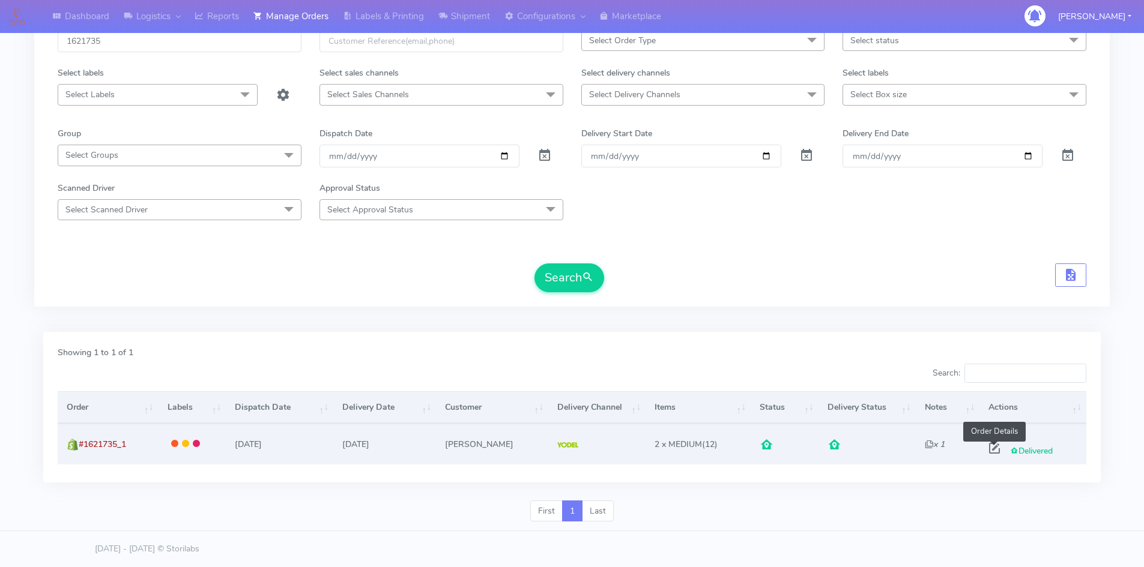
click at [991, 450] on span at bounding box center [995, 451] width 22 height 11
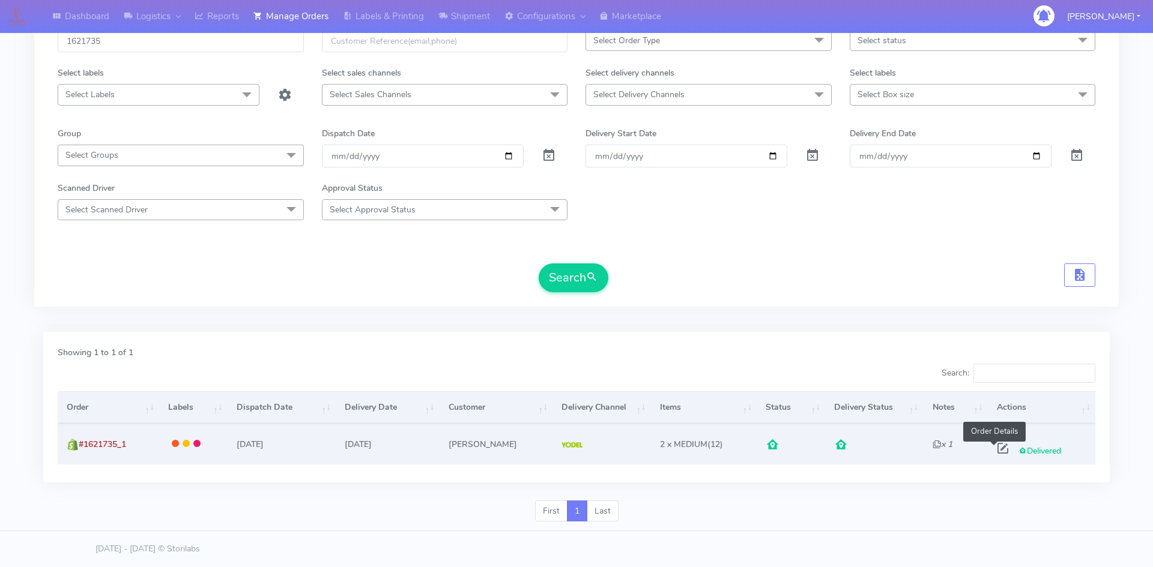
select select "5"
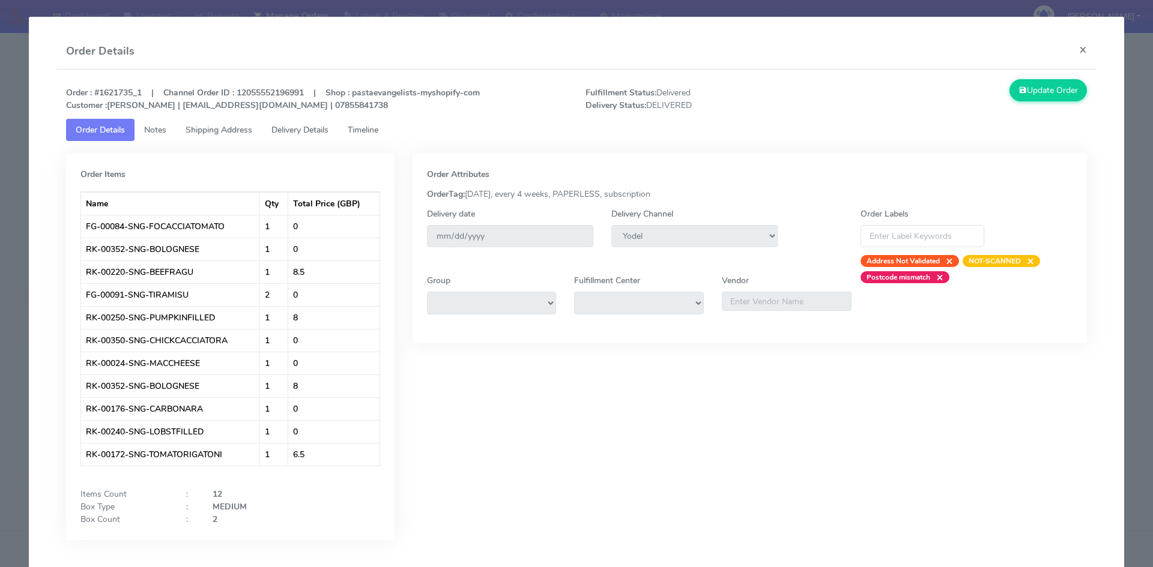
click at [280, 129] on span "Delivery Details" at bounding box center [299, 129] width 57 height 11
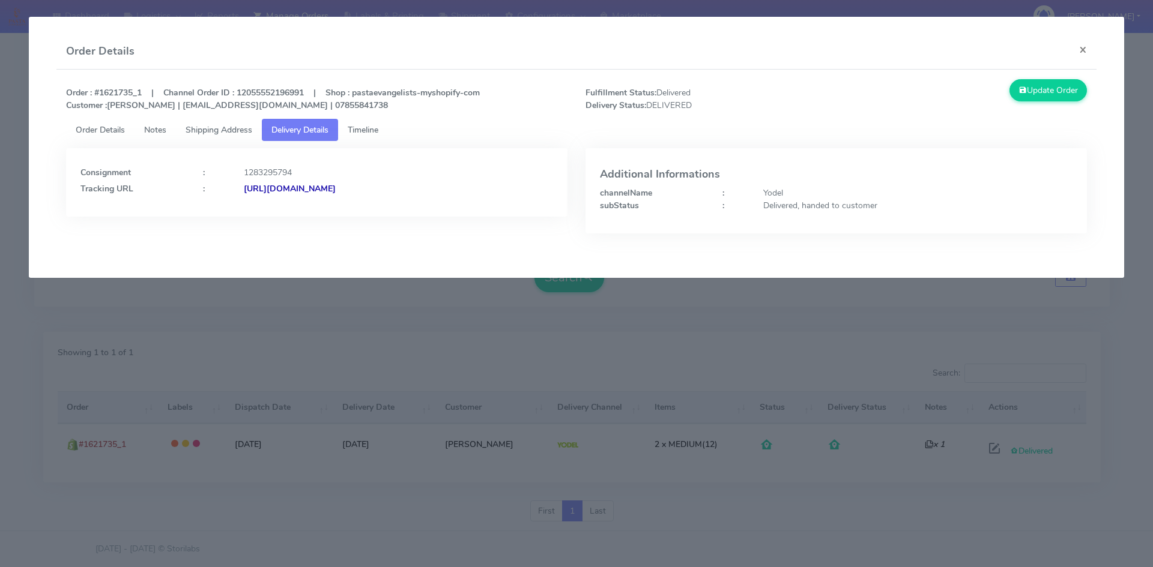
click at [283, 183] on div "[URL][DOMAIN_NAME]" at bounding box center [398, 189] width 327 height 13
click at [211, 130] on span "Shipping Address" at bounding box center [219, 129] width 67 height 11
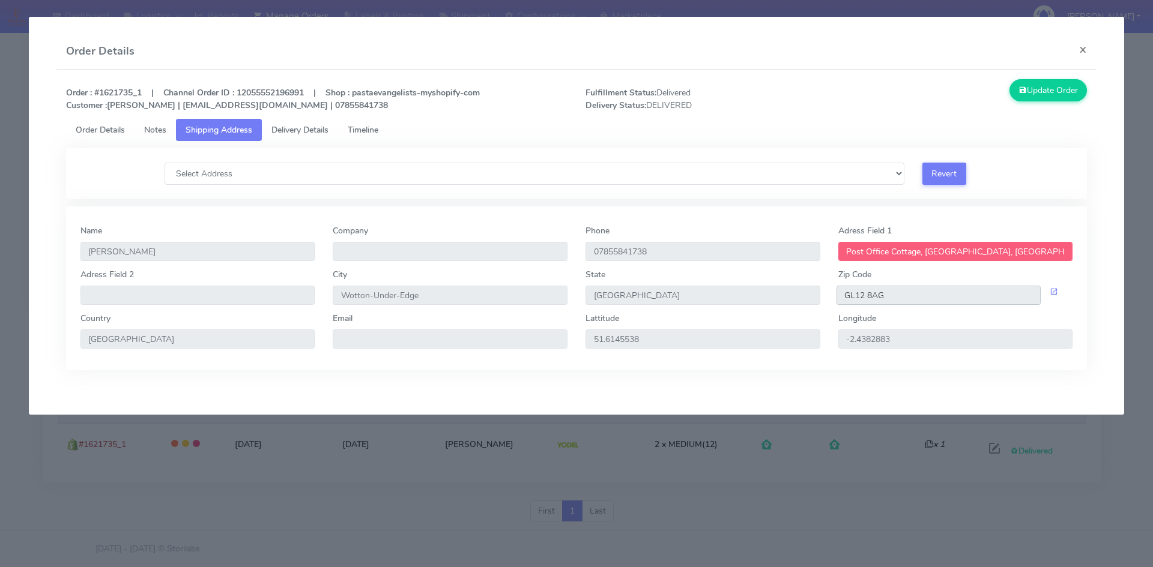
click at [856, 297] on input "GL12 8AG" at bounding box center [939, 295] width 205 height 19
drag, startPoint x: 1082, startPoint y: 49, endPoint x: 376, endPoint y: 90, distance: 706.8
click at [991, 49] on button "×" at bounding box center [1083, 50] width 27 height 32
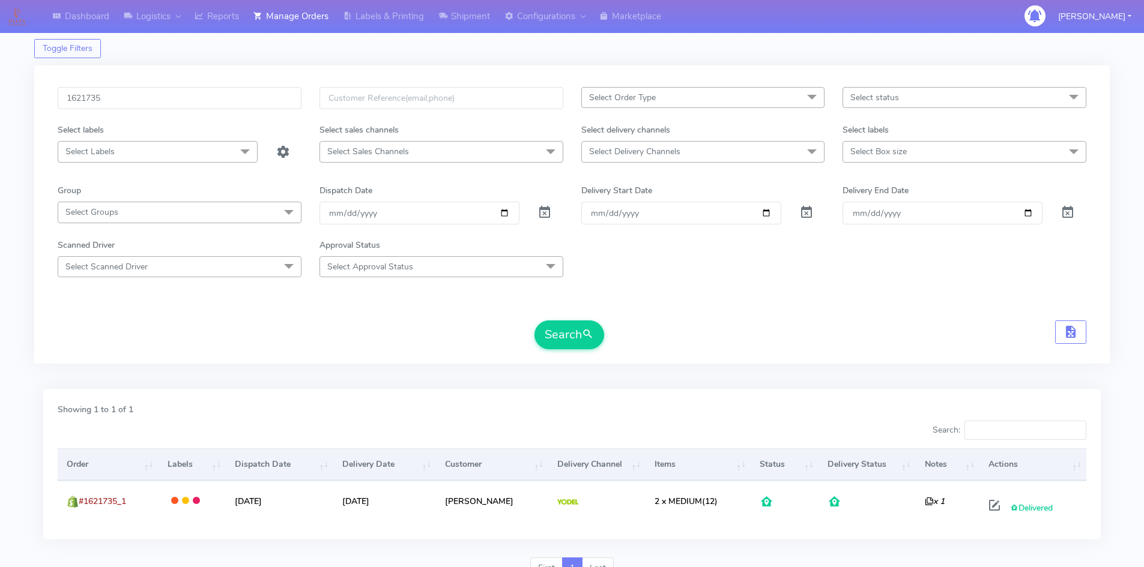
scroll to position [0, 0]
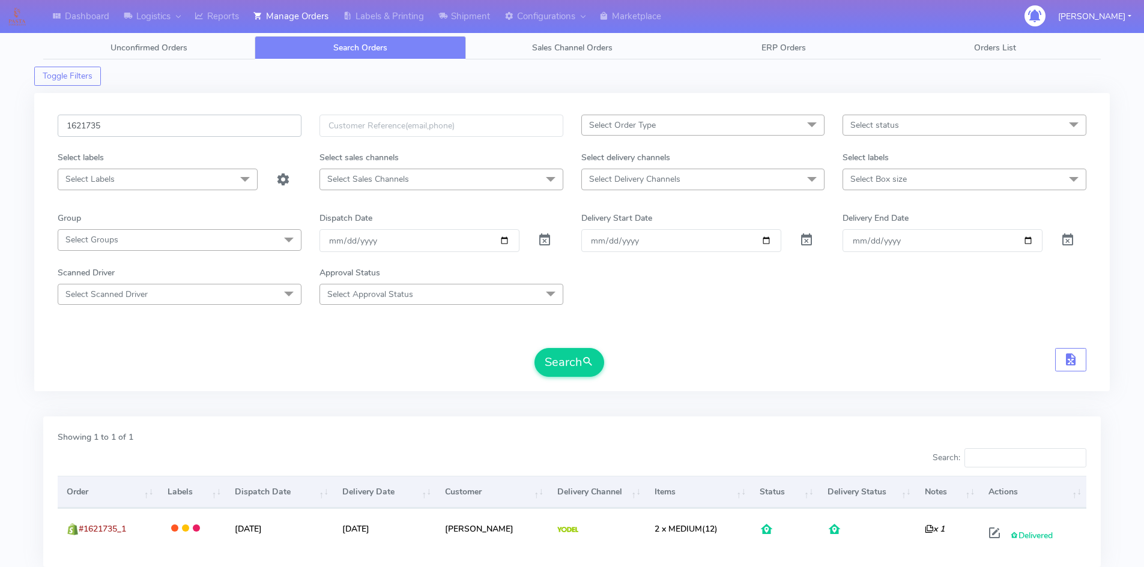
drag, startPoint x: 127, startPoint y: 121, endPoint x: 50, endPoint y: 127, distance: 77.1
click at [50, 127] on div "1621735" at bounding box center [180, 133] width 262 height 37
paste input "2978"
type input "1622978"
click at [578, 368] on button "Search" at bounding box center [569, 362] width 70 height 29
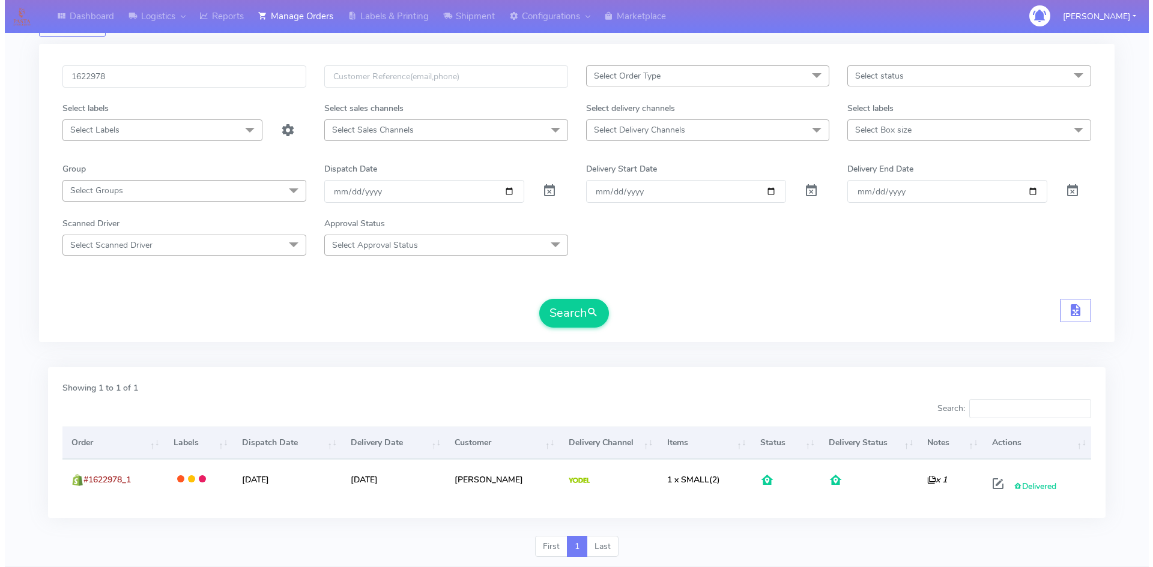
scroll to position [85, 0]
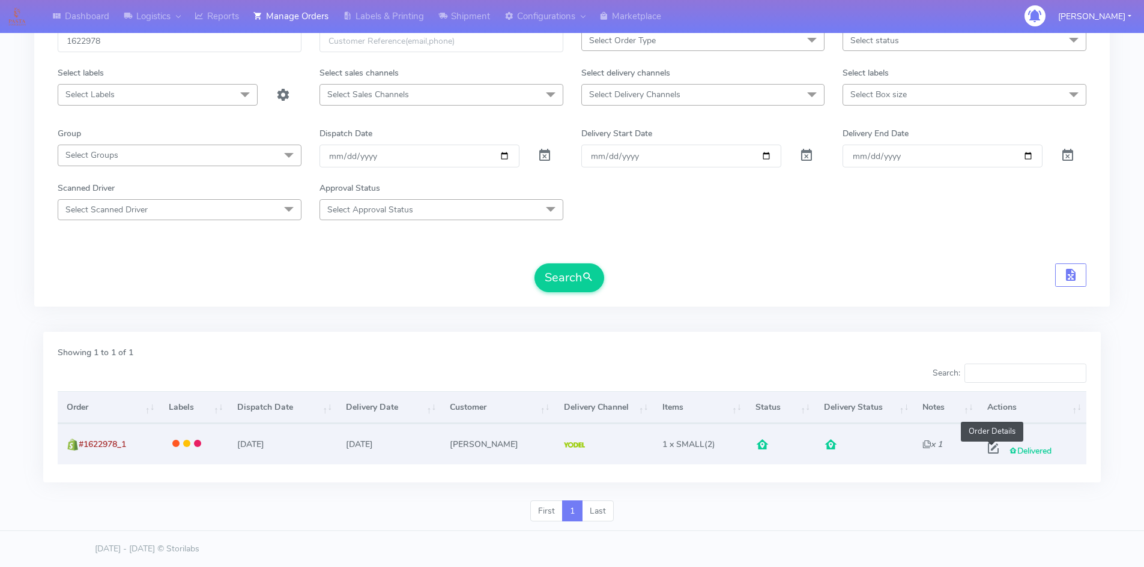
click at [991, 450] on span at bounding box center [993, 451] width 22 height 11
select select "5"
